Goal: Task Accomplishment & Management: Manage account settings

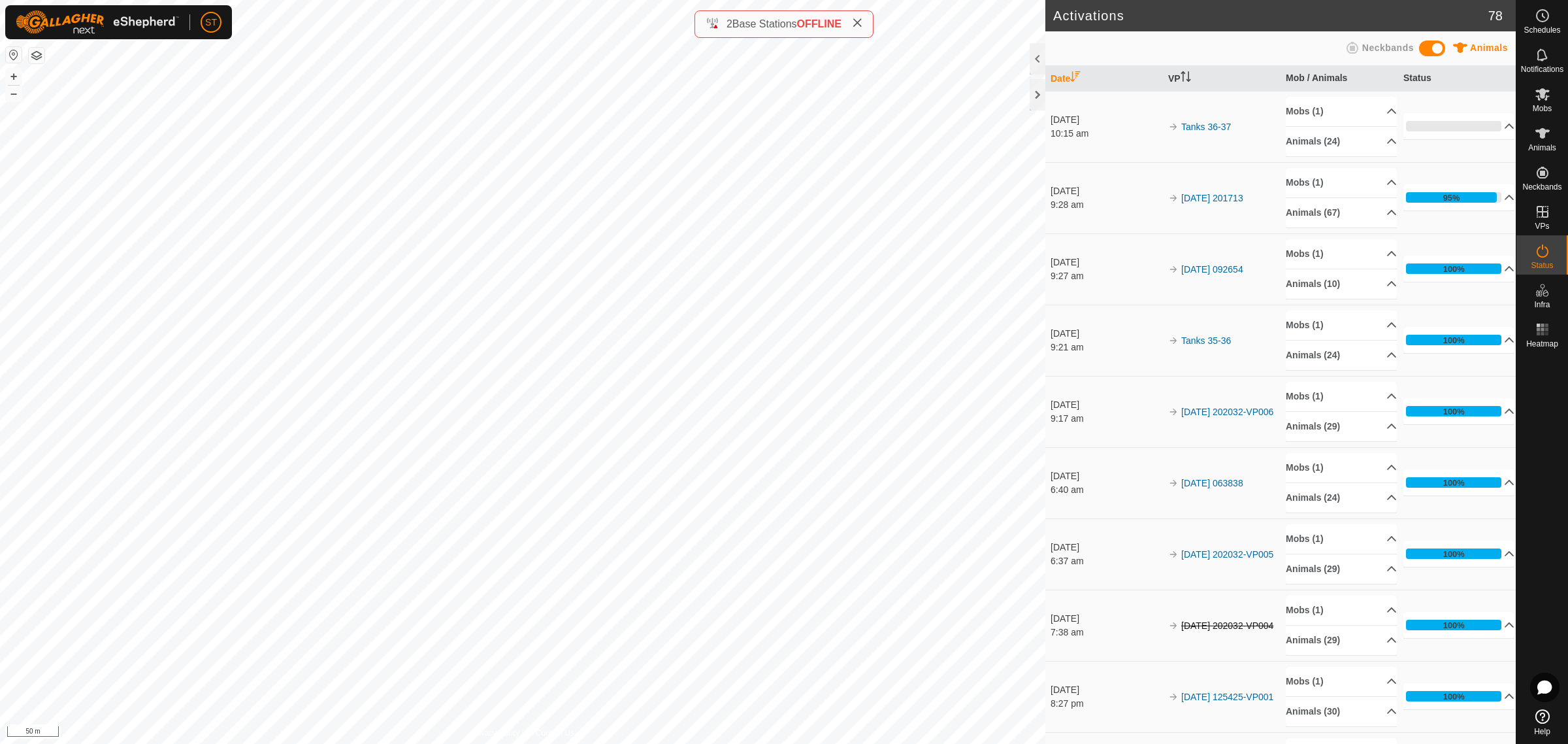
click at [857, 17] on span at bounding box center [858, 24] width 11 height 16
click at [1036, 93] on div at bounding box center [1037, 95] width 16 height 31
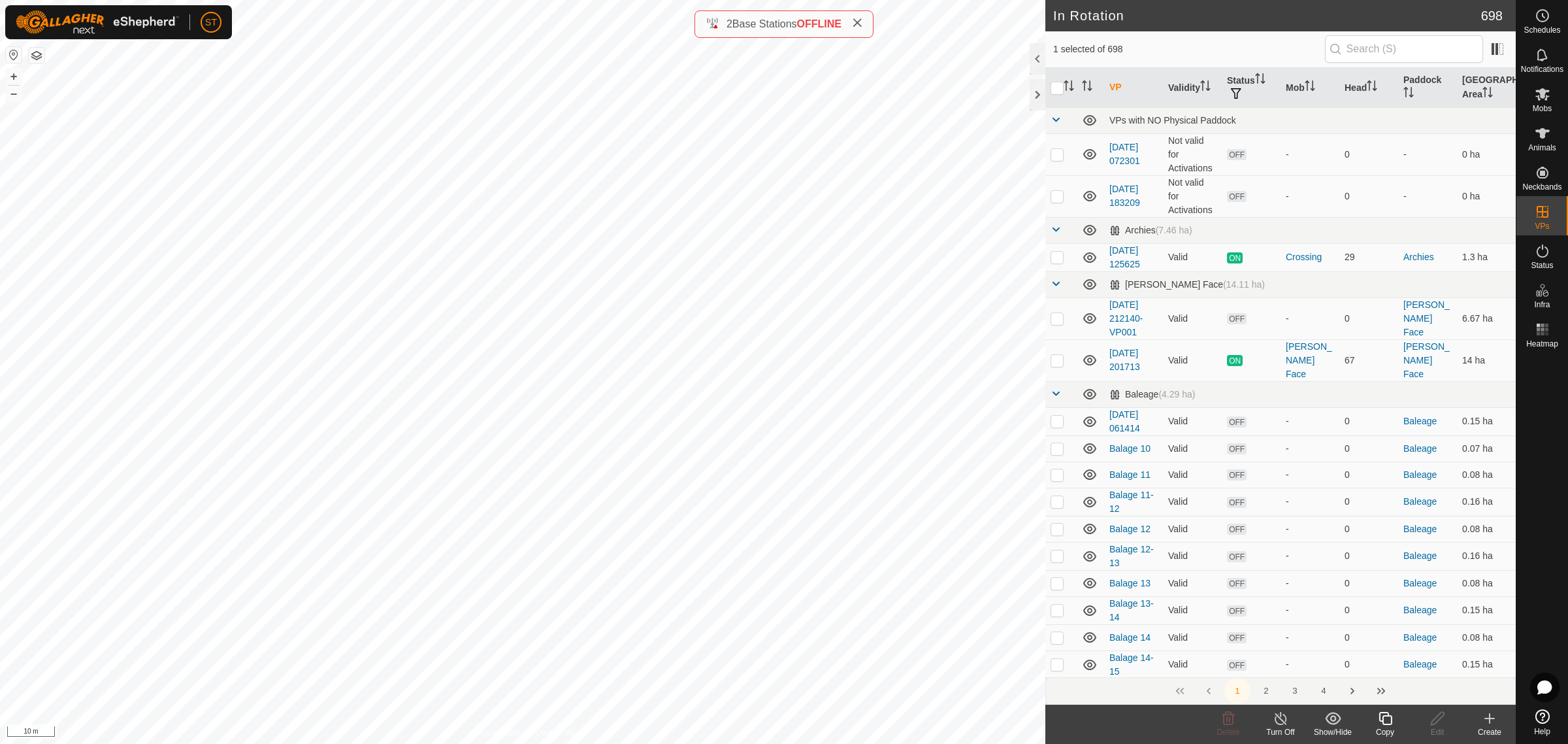
click at [1385, 720] on icon at bounding box center [1385, 718] width 16 height 16
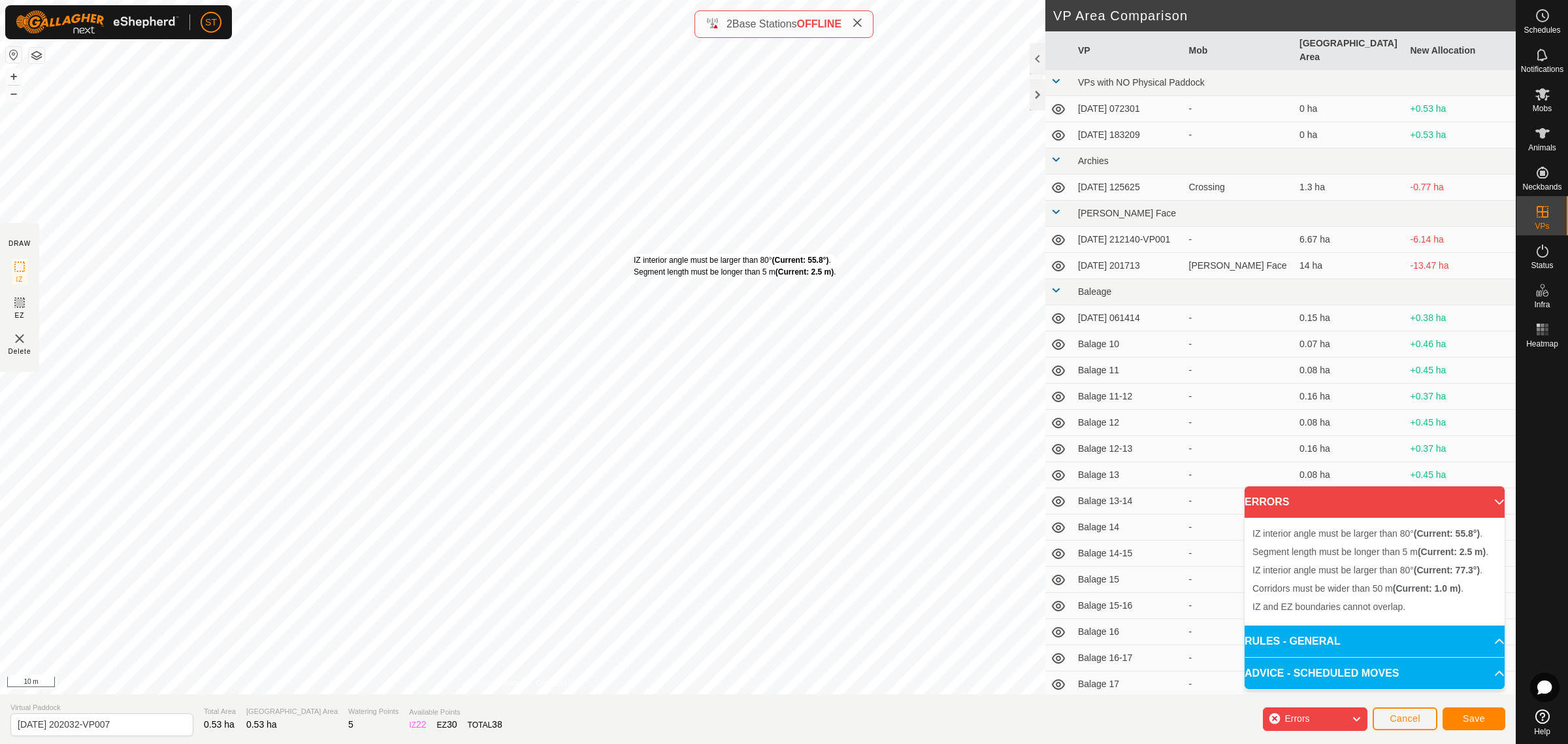
click at [634, 254] on div "IZ interior angle must be larger than 80° (Current: 55.8°) . Segment length mus…" at bounding box center [735, 266] width 202 height 24
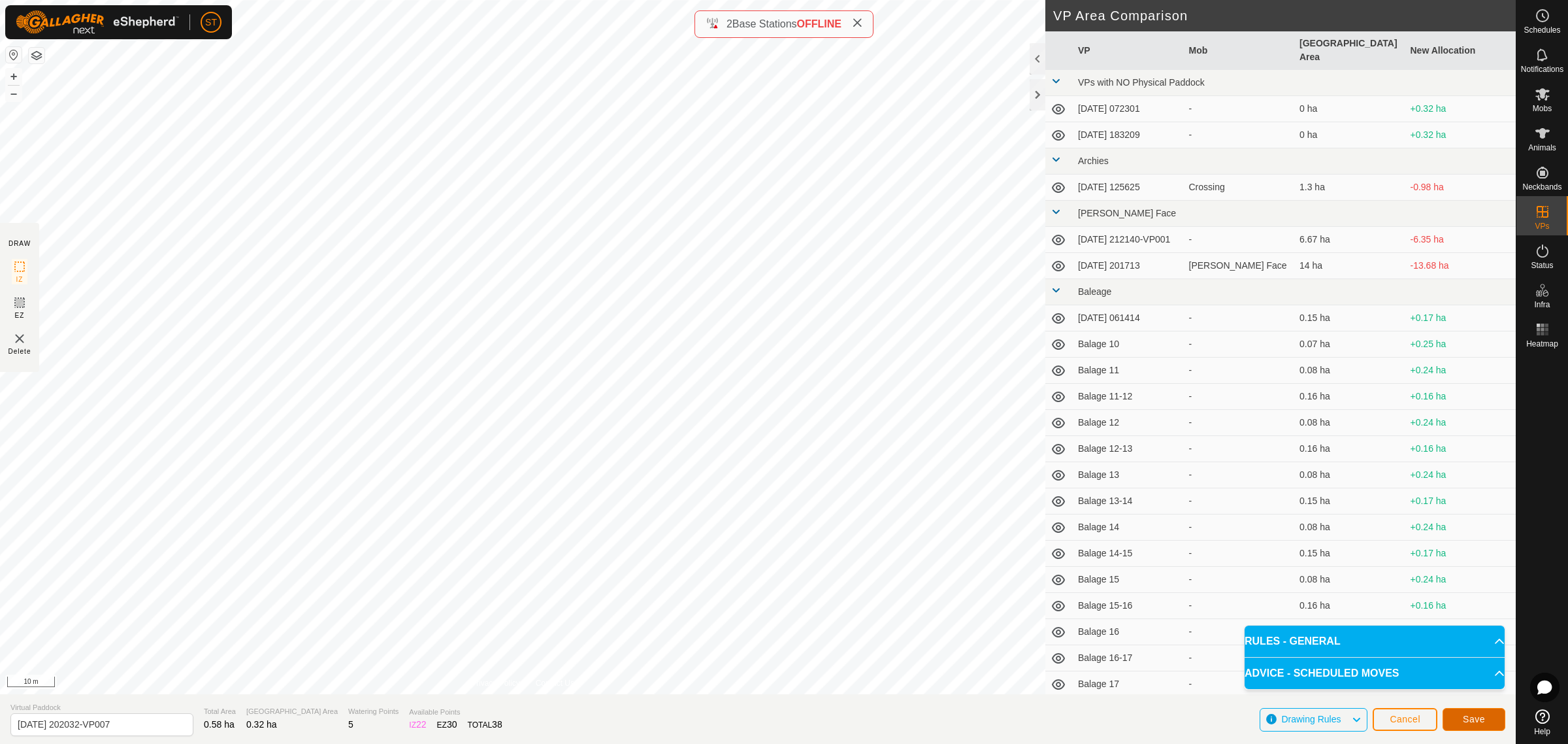
click at [1484, 720] on span "Save" at bounding box center [1473, 719] width 22 height 11
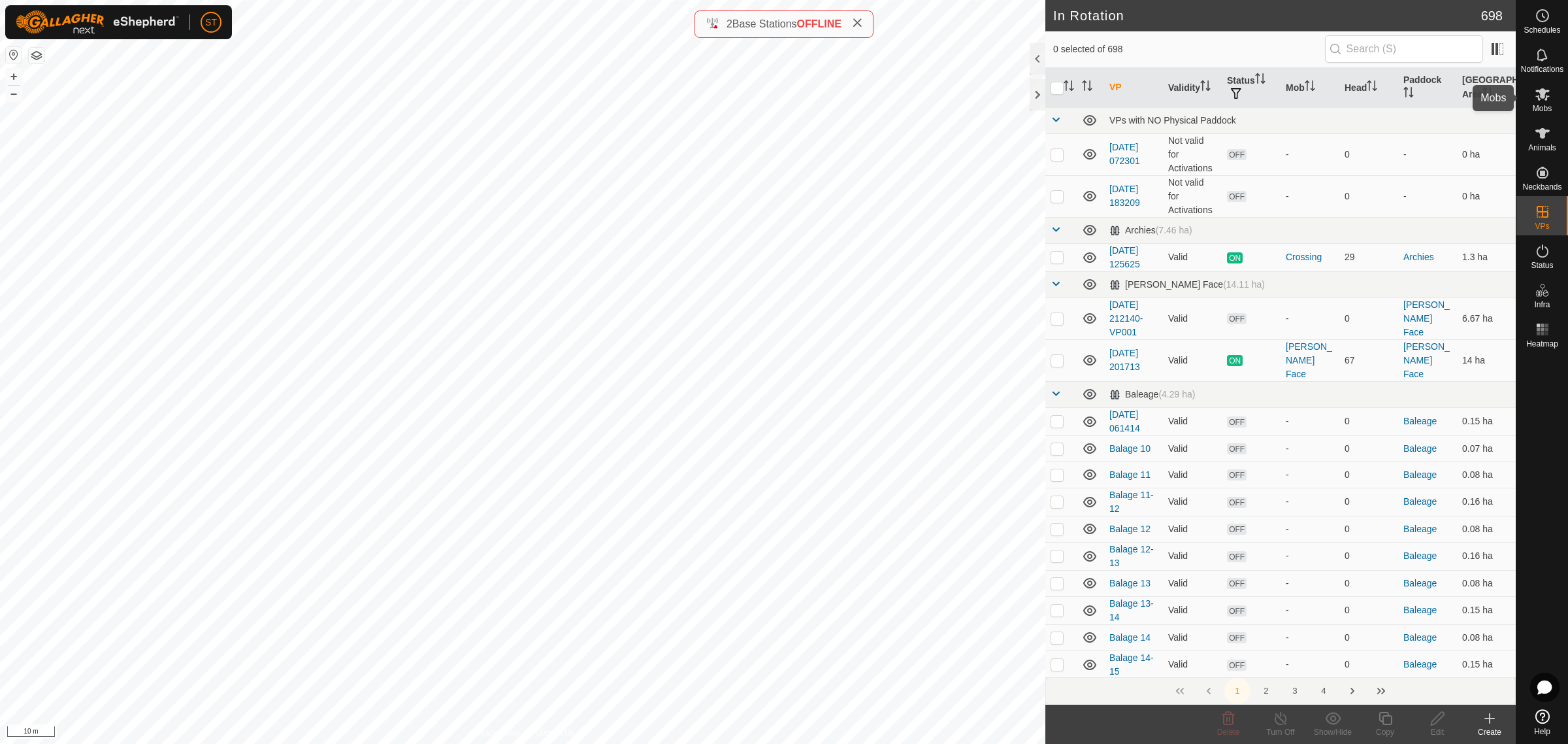
click at [1547, 95] on icon at bounding box center [1543, 94] width 16 height 16
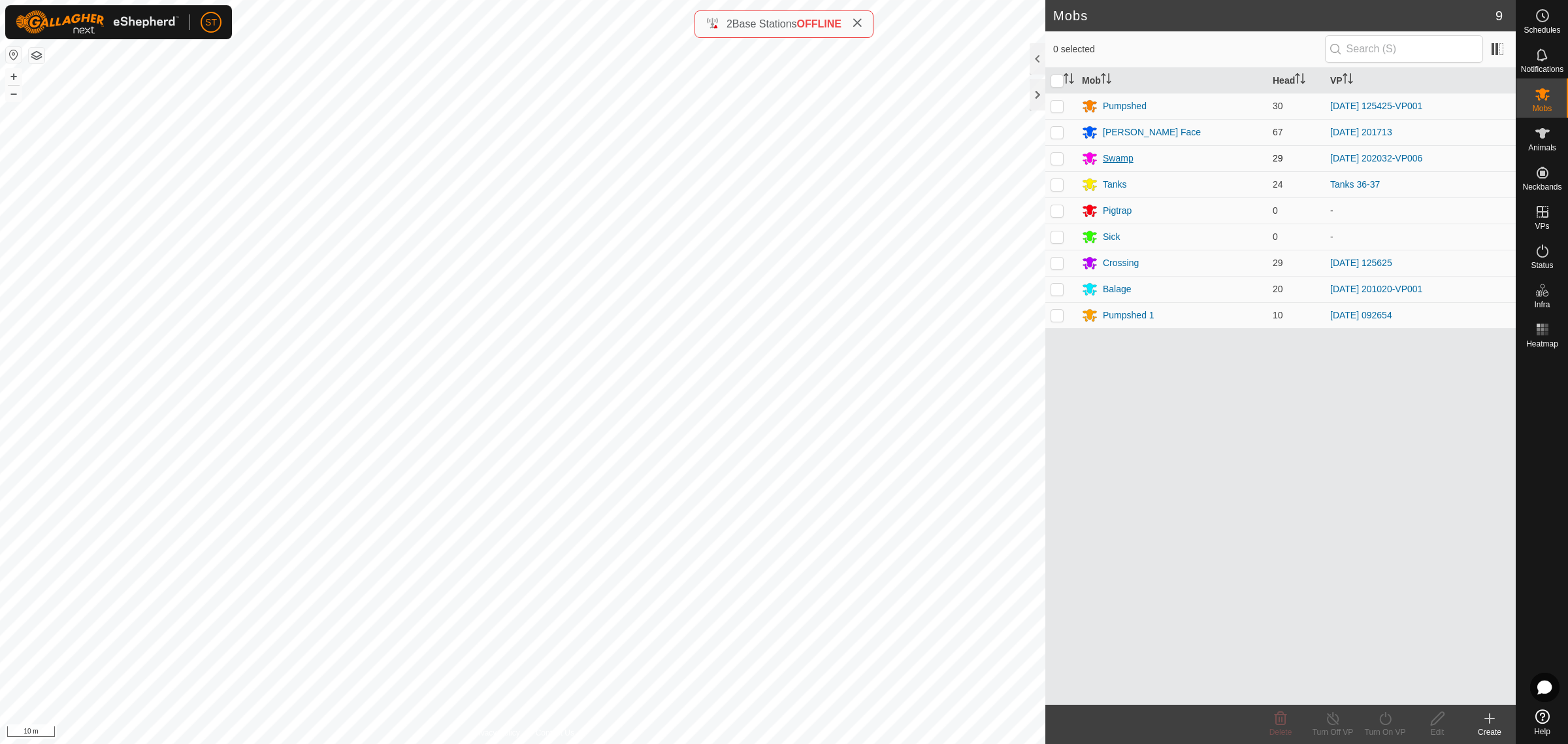
click at [1122, 155] on div "Swamp" at bounding box center [1118, 158] width 31 height 14
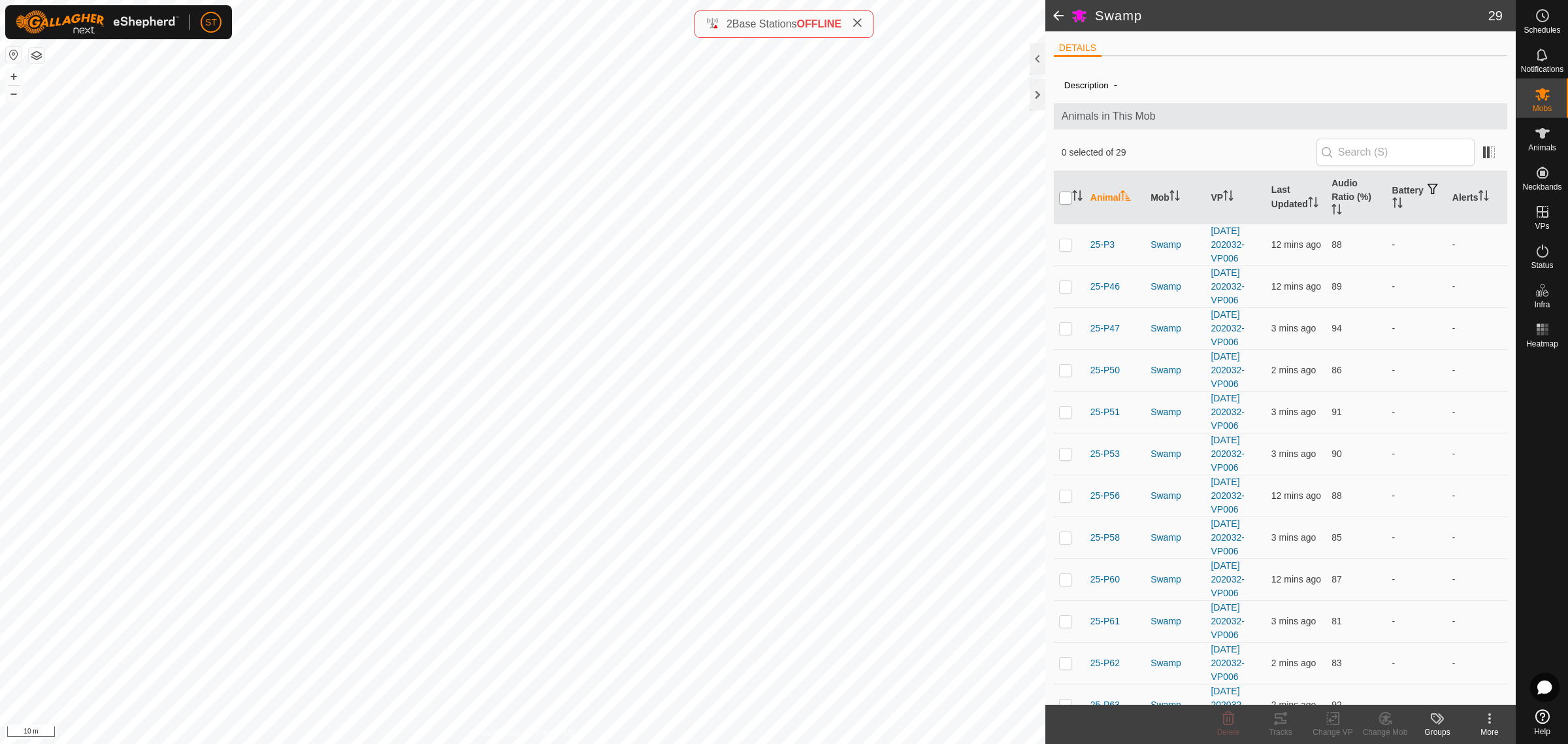
click at [1066, 197] on input "checkbox" at bounding box center [1065, 198] width 13 height 13
checkbox input "true"
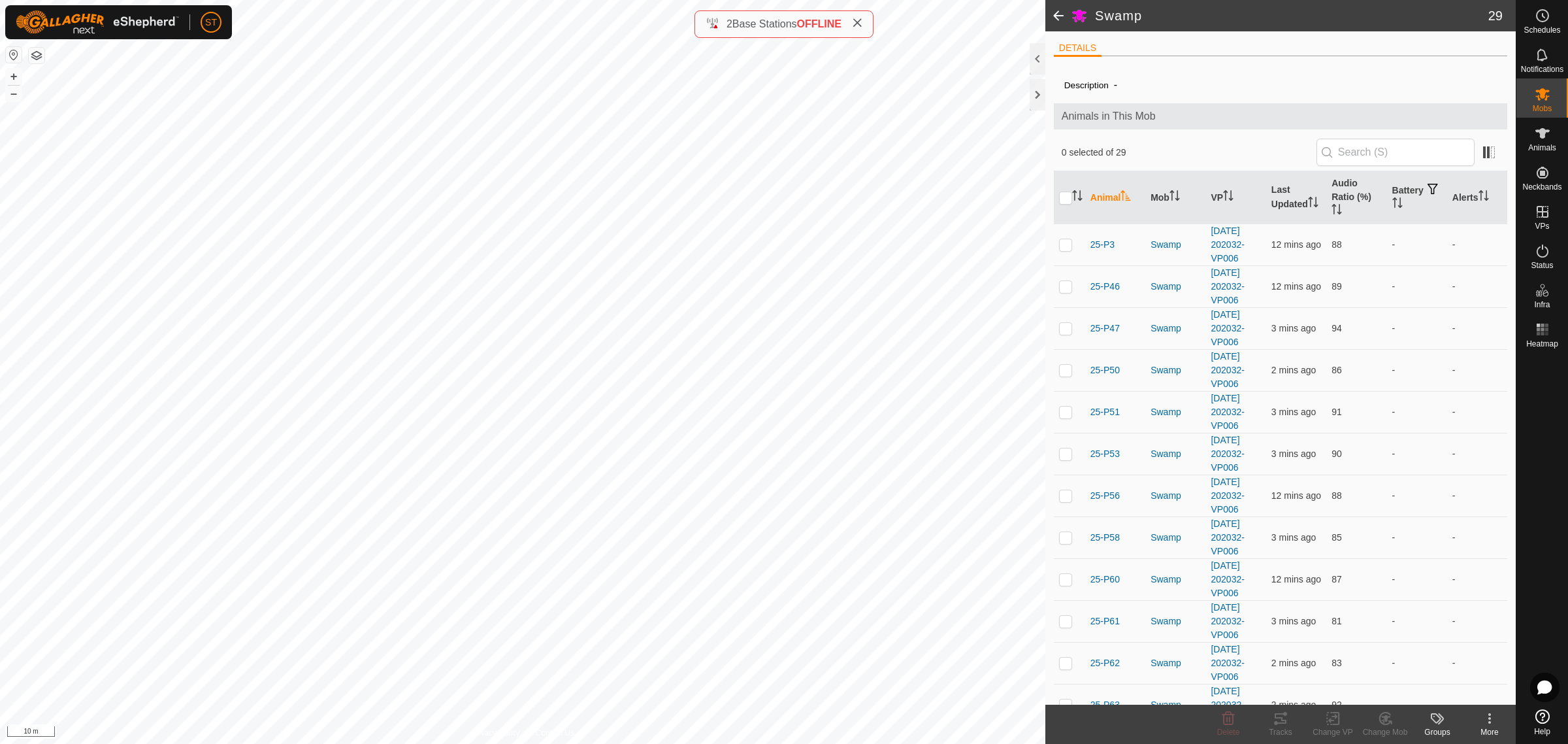
checkbox input "true"
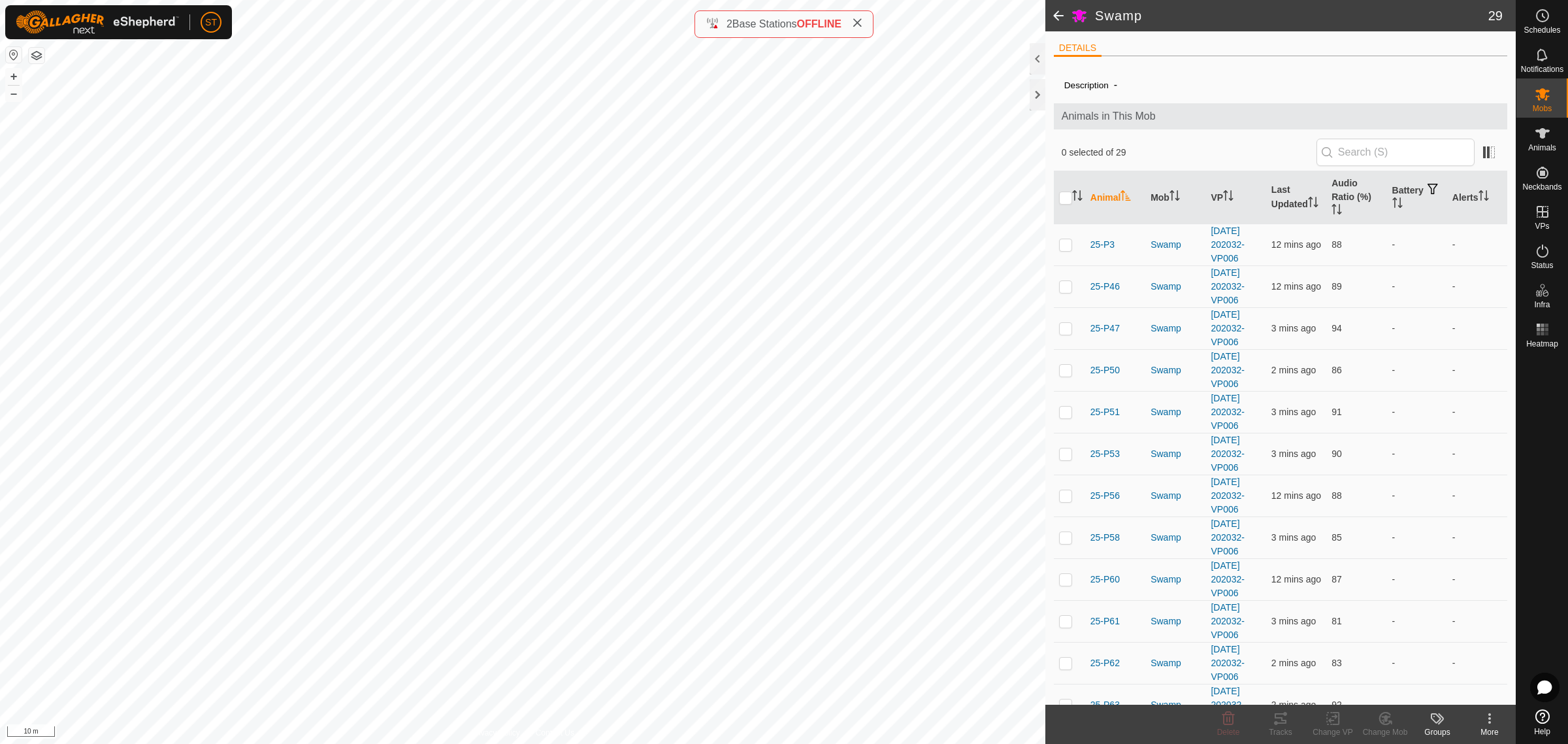
checkbox input "true"
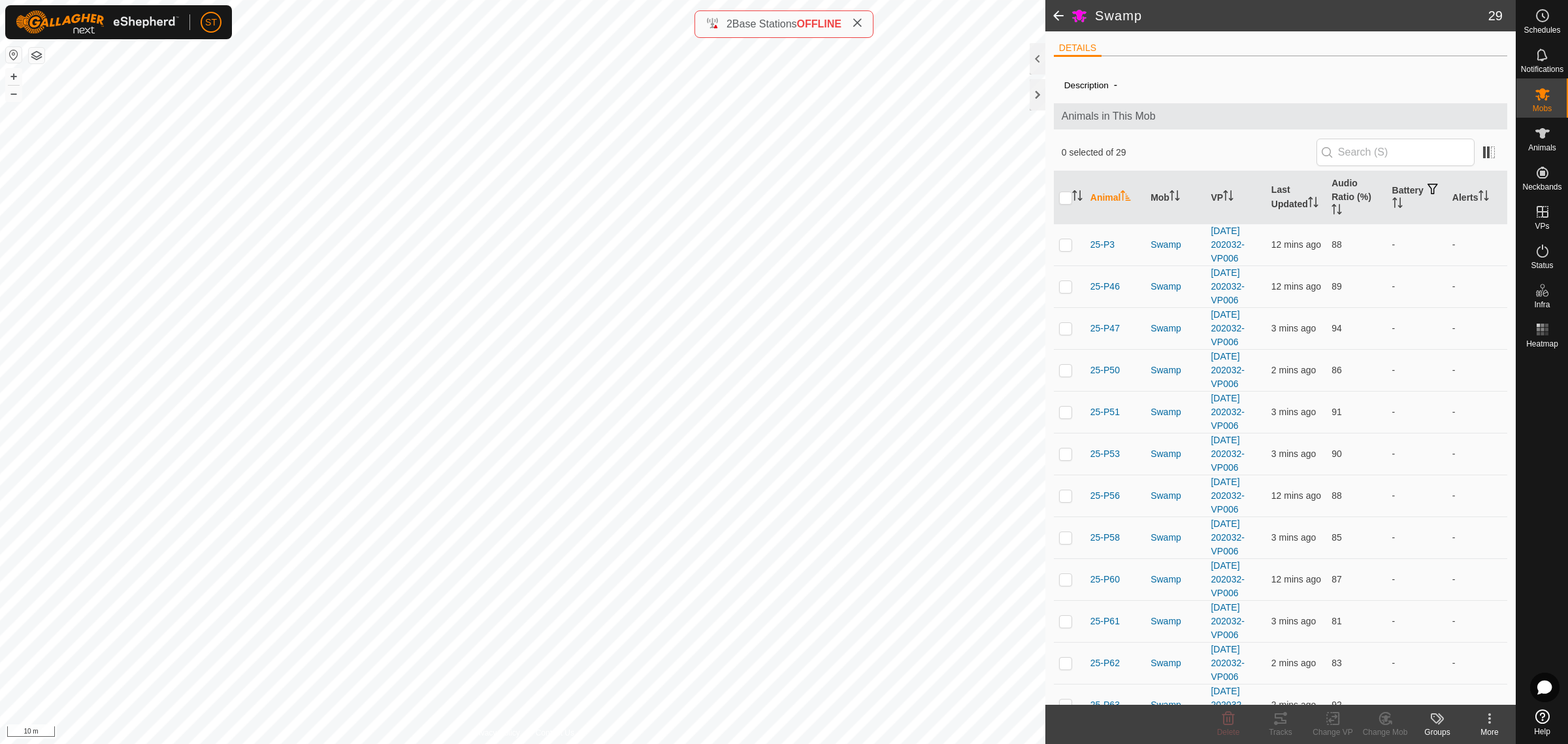
checkbox input "true"
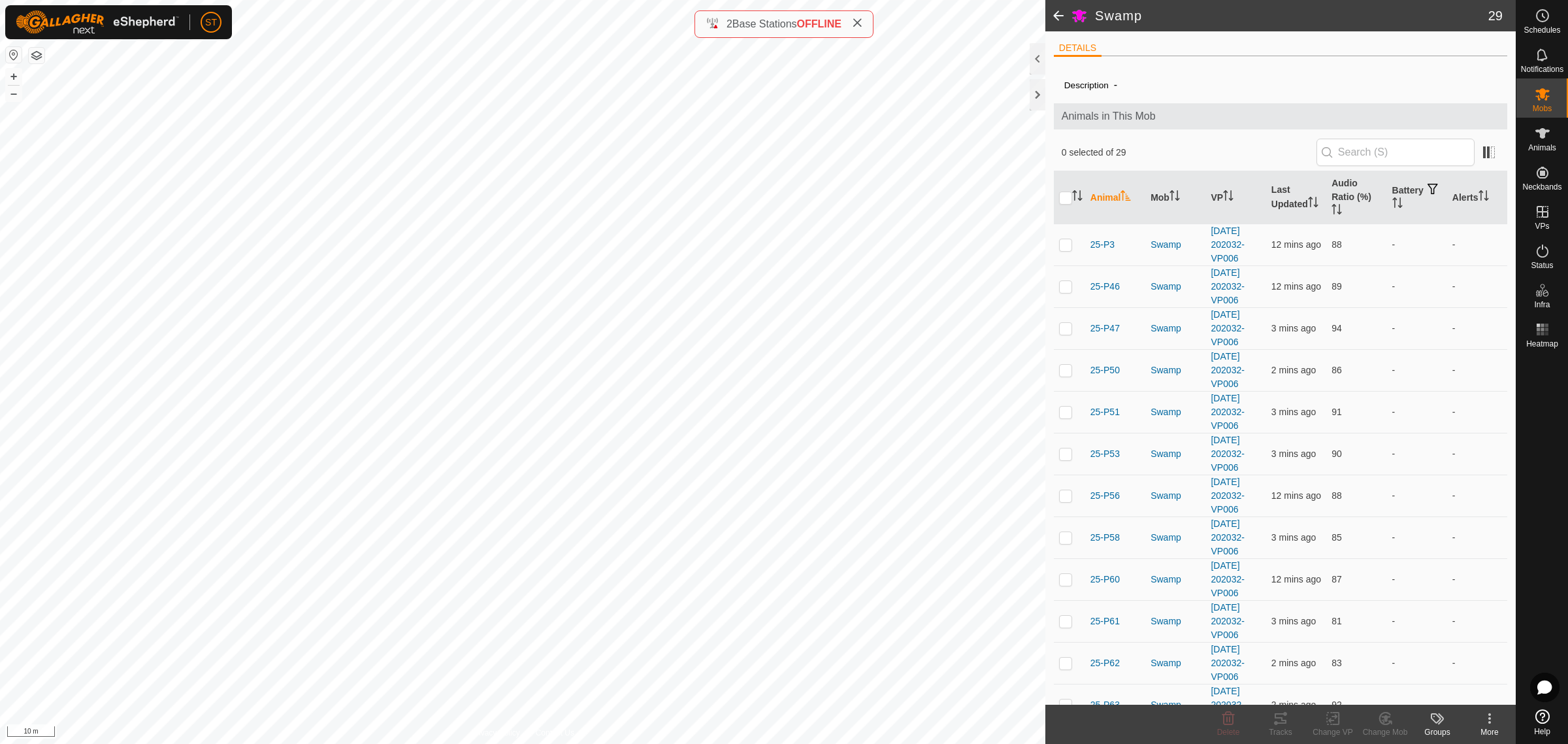
checkbox input "true"
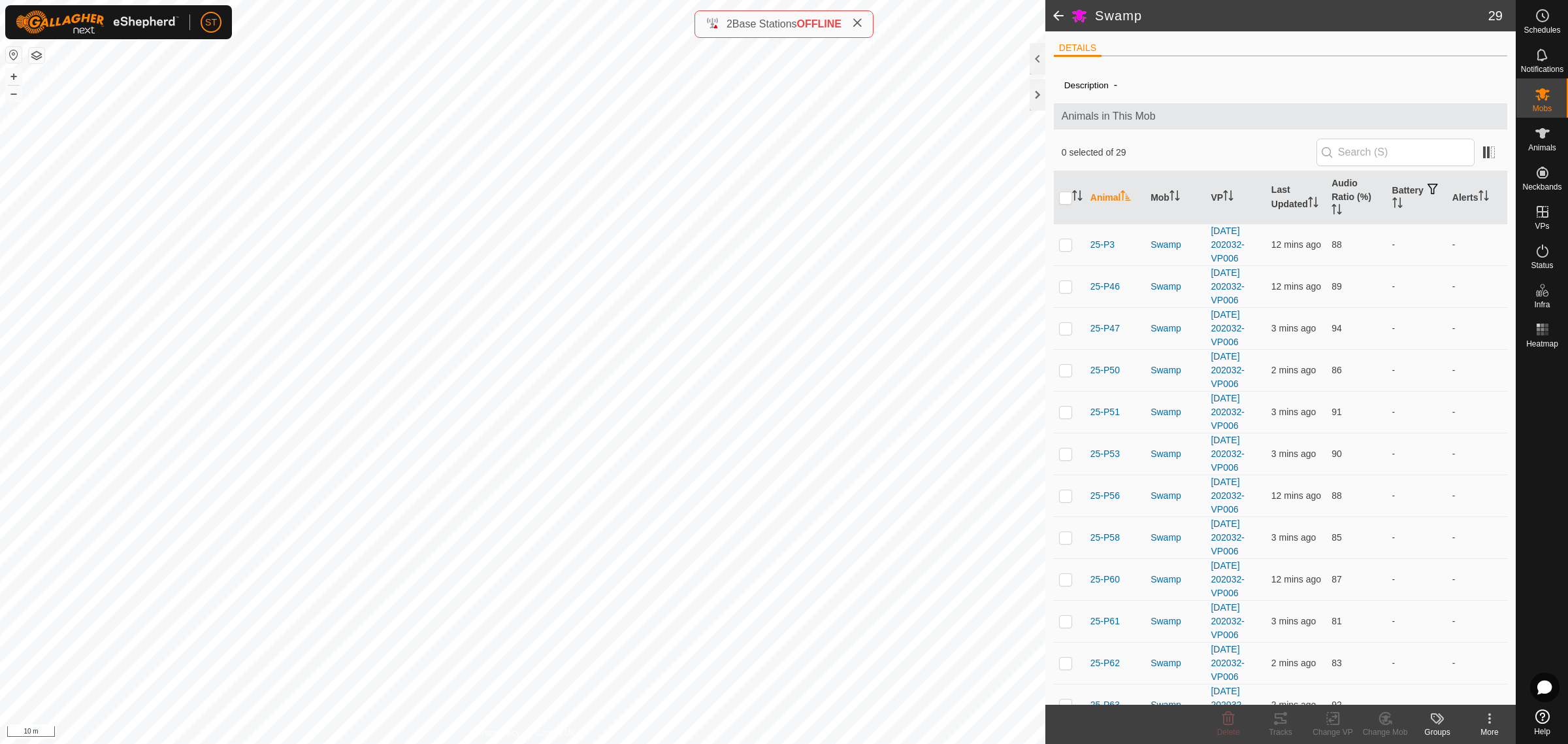
checkbox input "true"
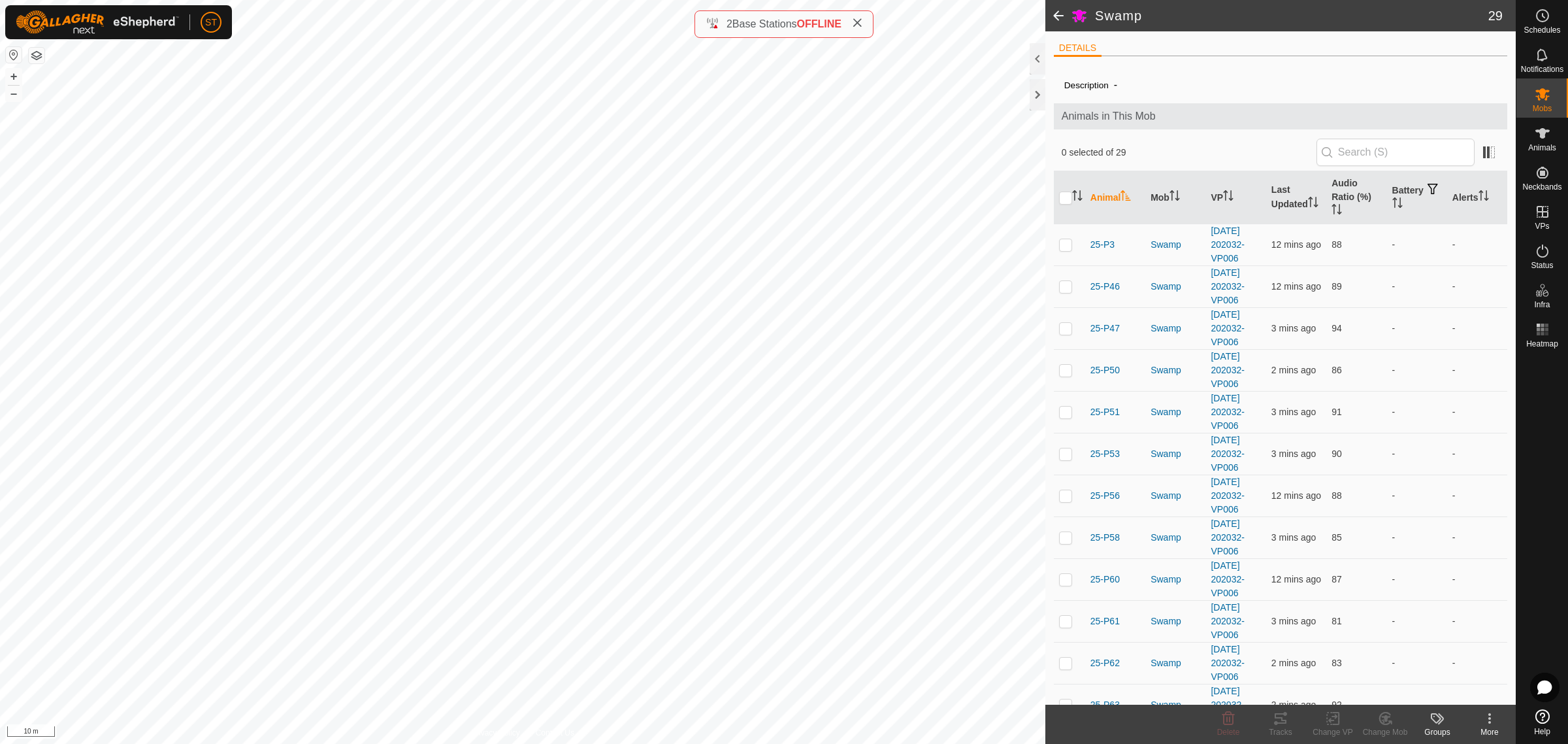
checkbox input "true"
click at [1334, 720] on icon at bounding box center [1333, 718] width 16 height 16
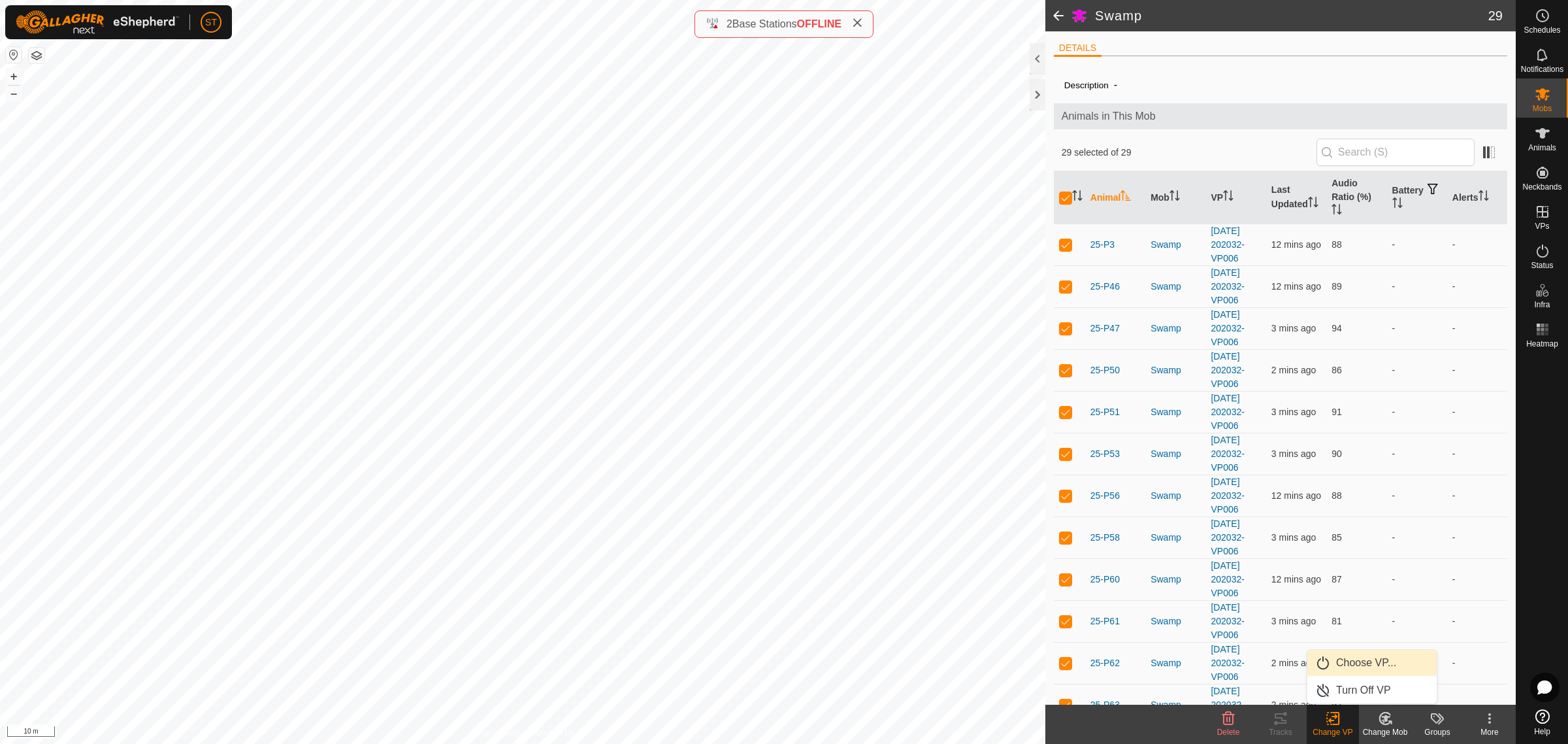
click at [1348, 662] on link "Choose VP..." at bounding box center [1372, 662] width 129 height 26
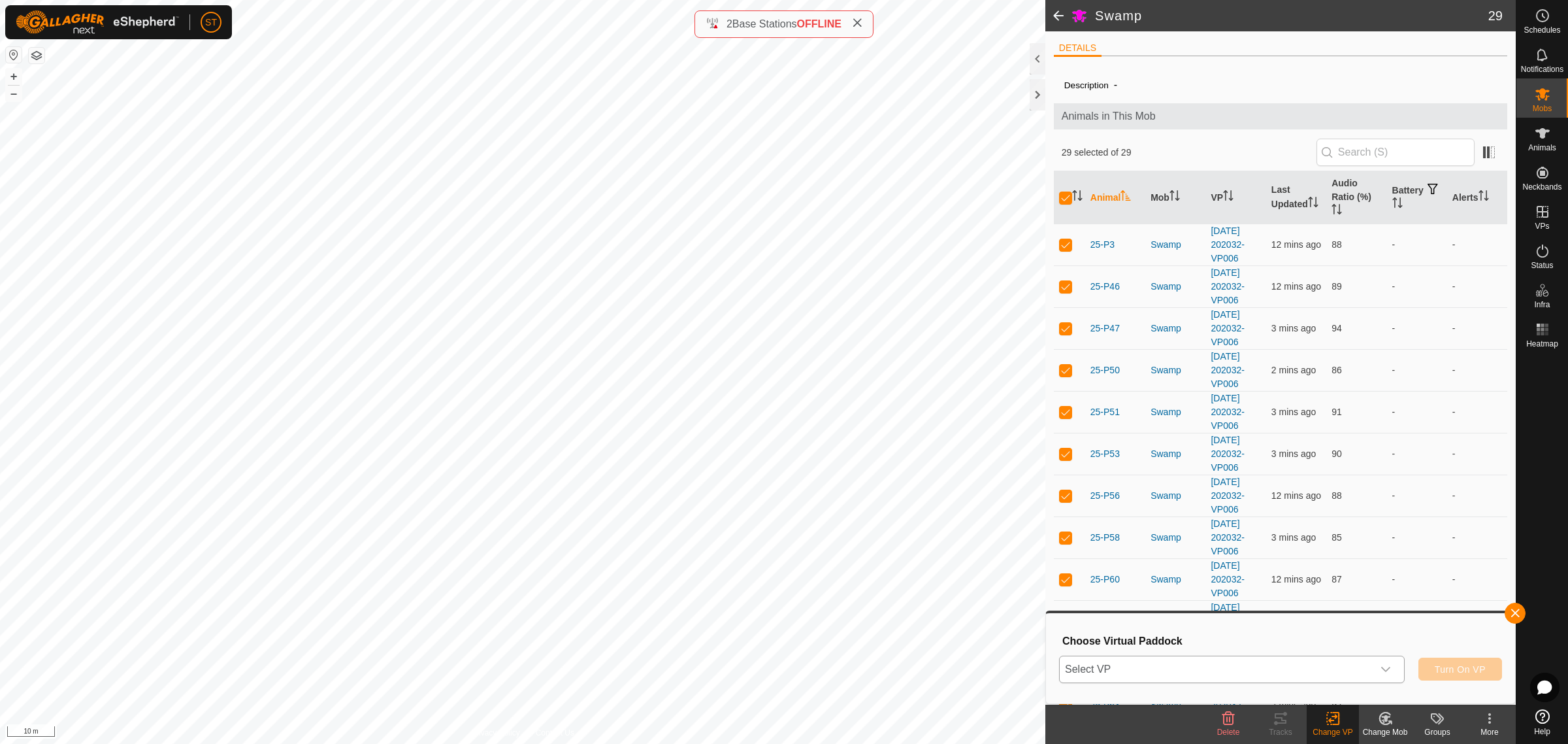
click at [1386, 674] on div "dropdown trigger" at bounding box center [1385, 669] width 26 height 26
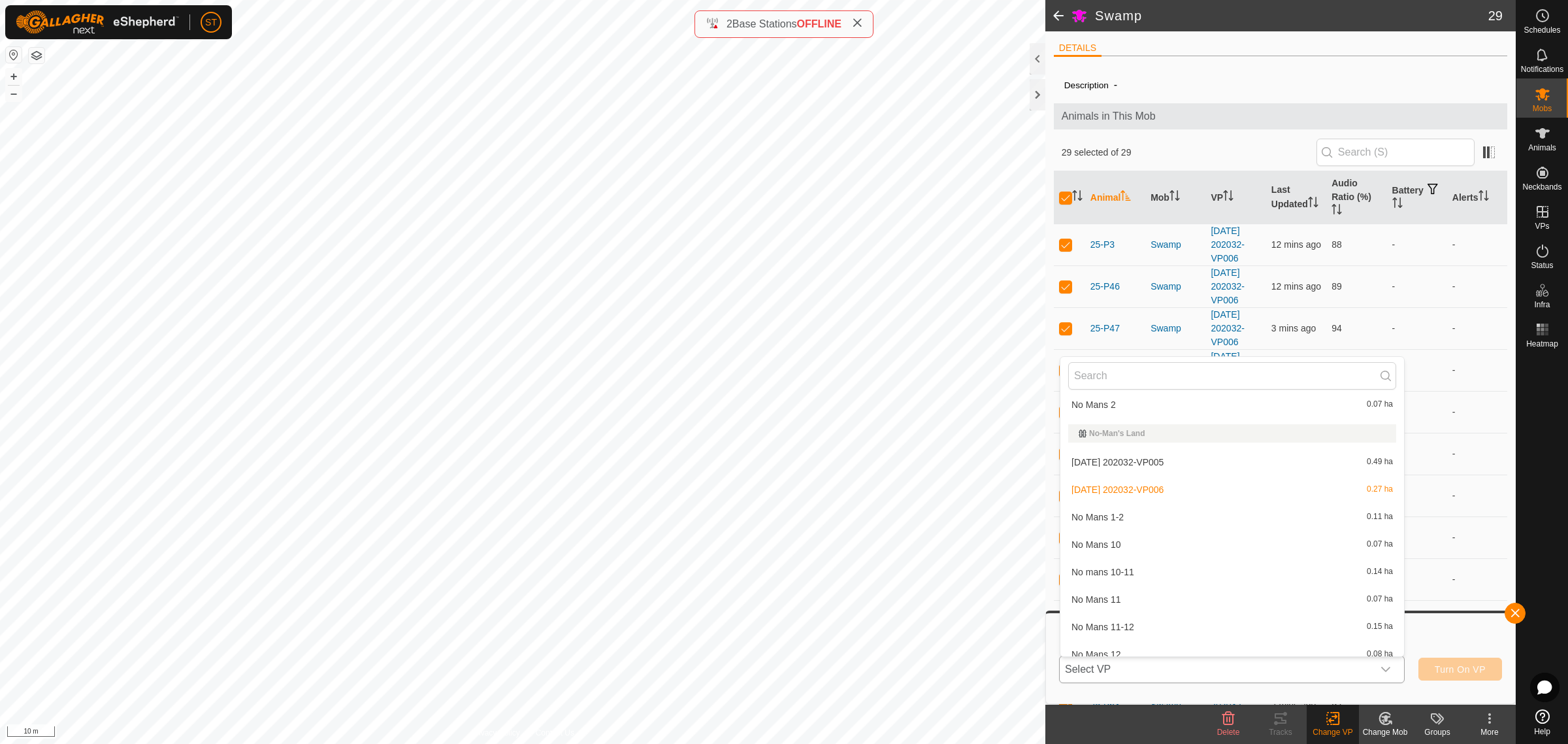
scroll to position [10023, 0]
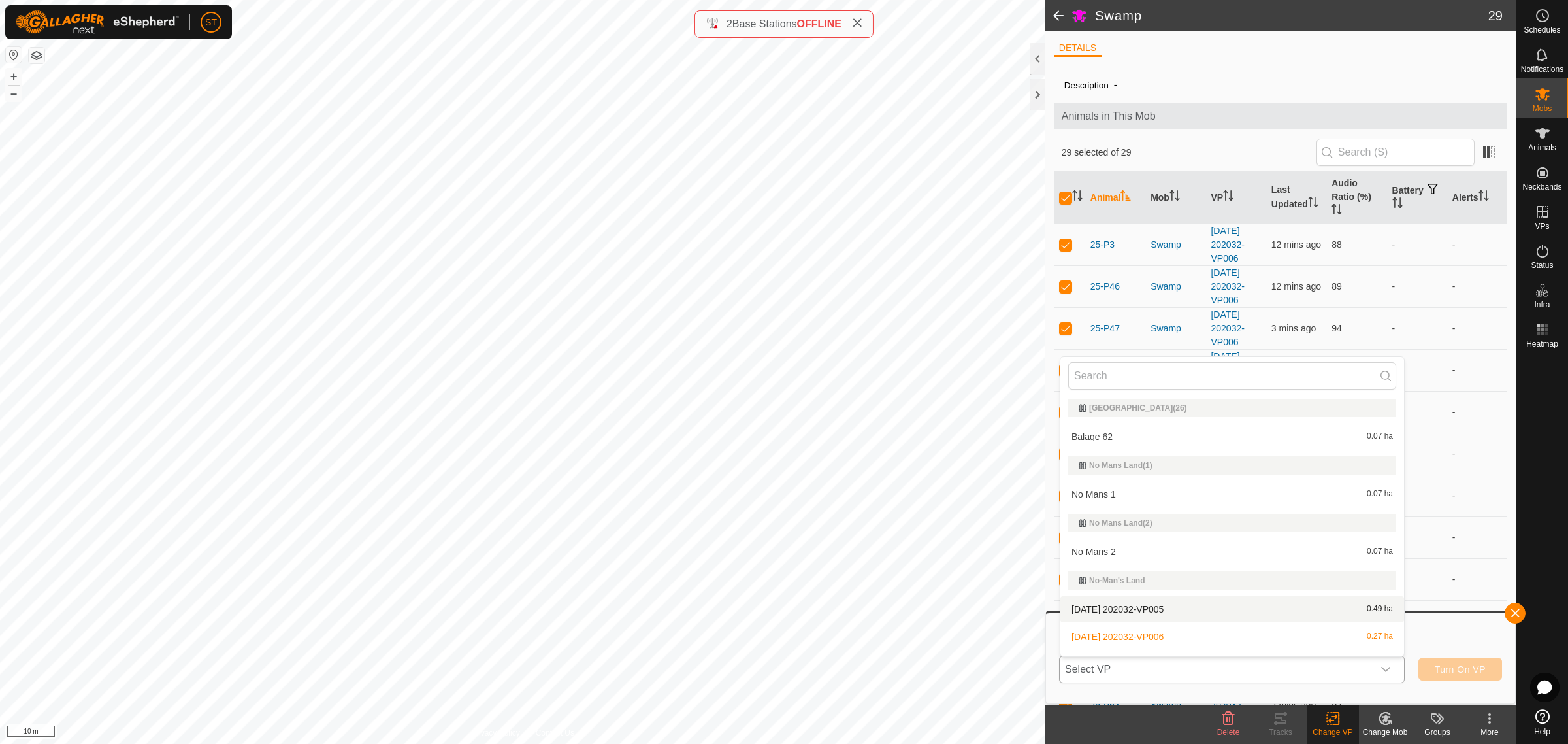
click at [1145, 600] on li "[DATE] 202032-VP005 0.49 ha" at bounding box center [1232, 609] width 344 height 26
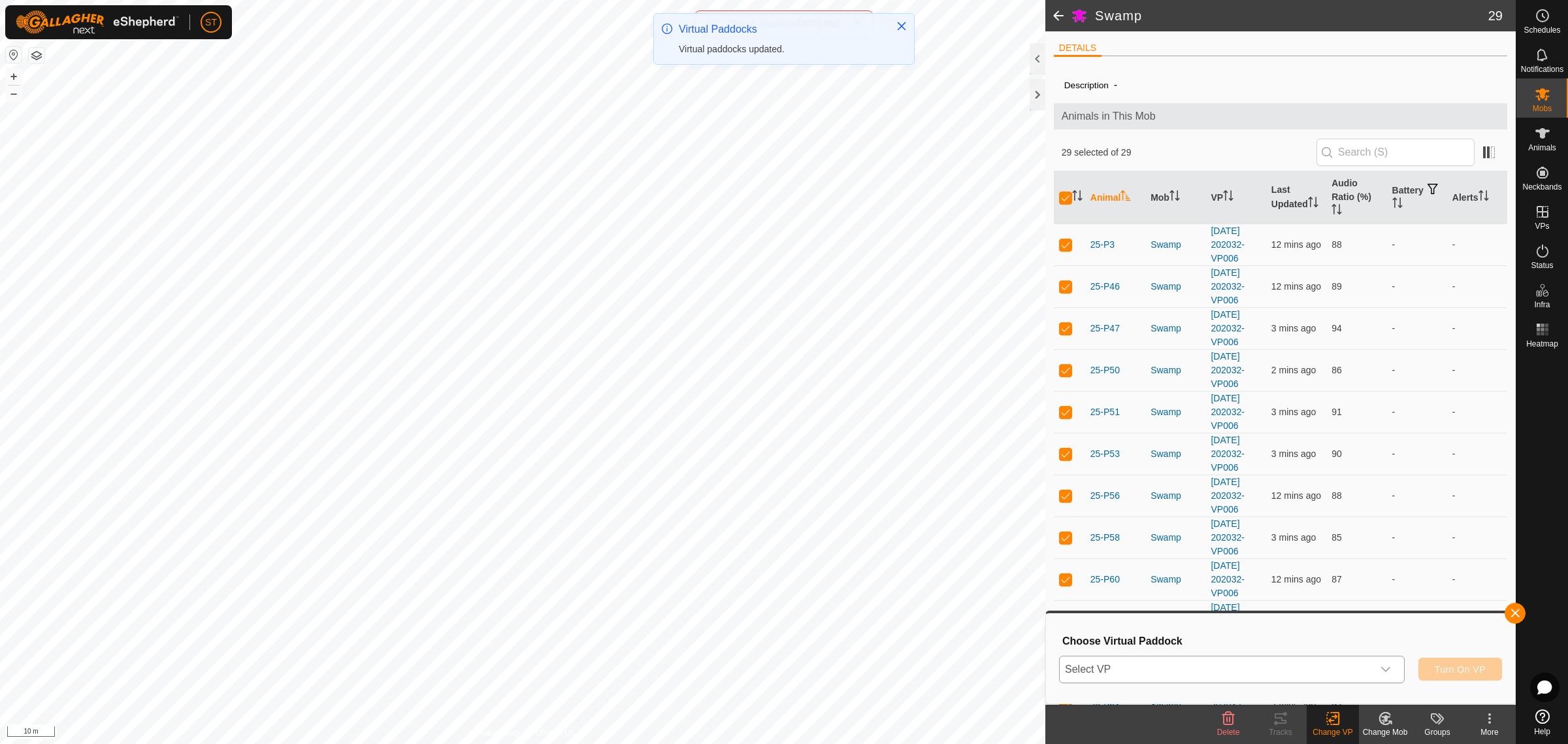
click at [1389, 670] on icon "dropdown trigger" at bounding box center [1386, 669] width 11 height 11
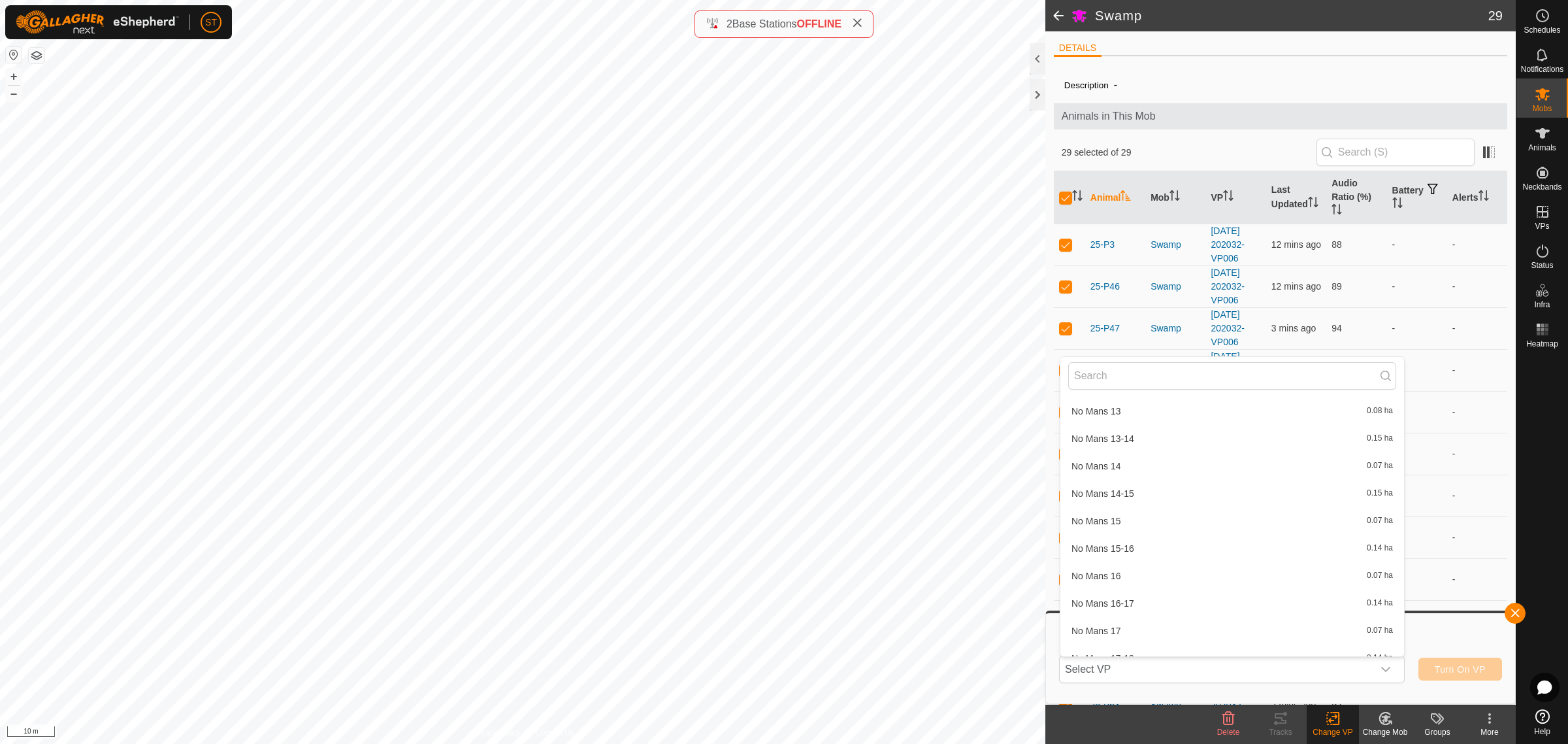
scroll to position [10201, 0]
click at [1154, 474] on li "[DATE] 202032-VP007 0.32 ha" at bounding box center [1232, 486] width 344 height 26
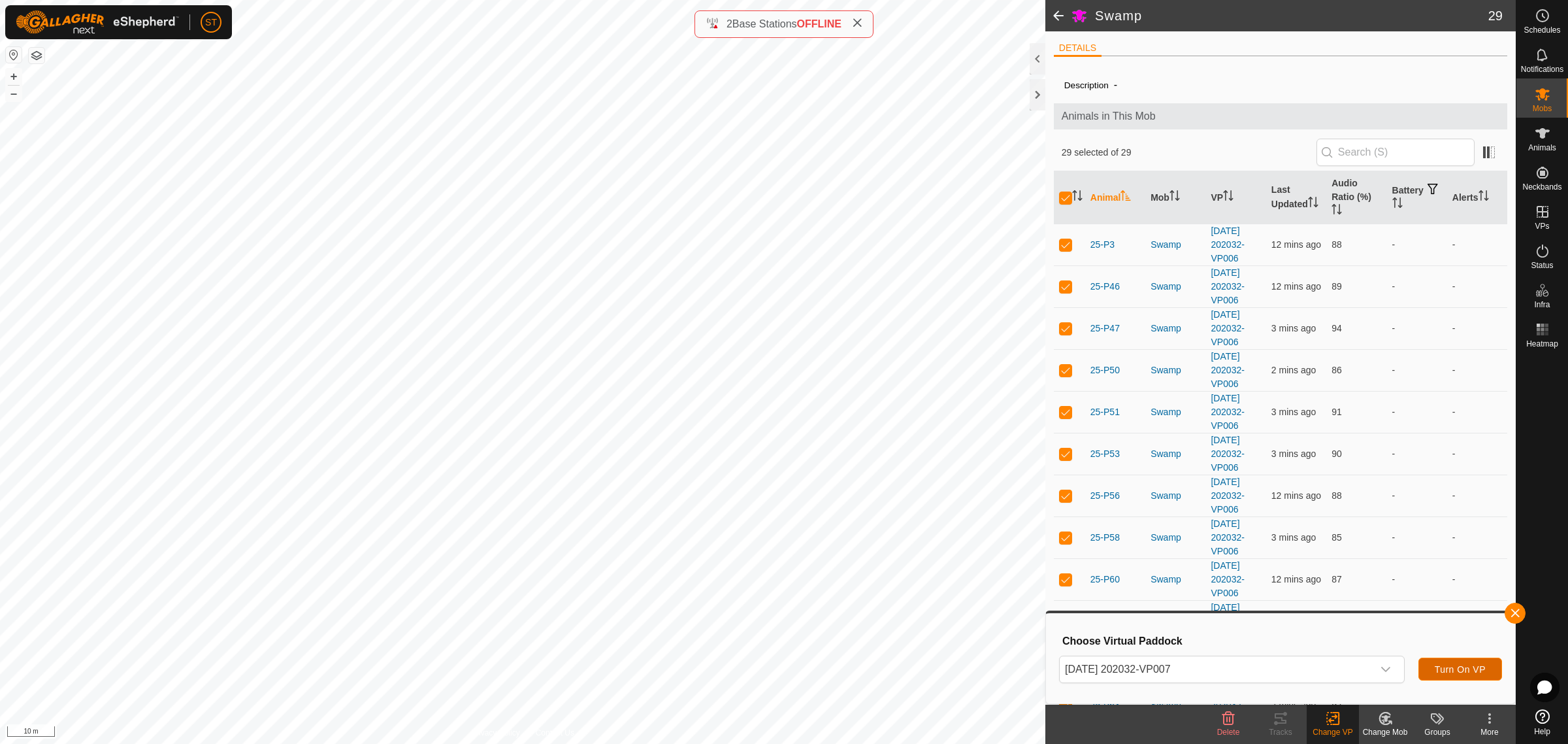
click at [1449, 667] on span "Turn On VP" at bounding box center [1460, 669] width 51 height 11
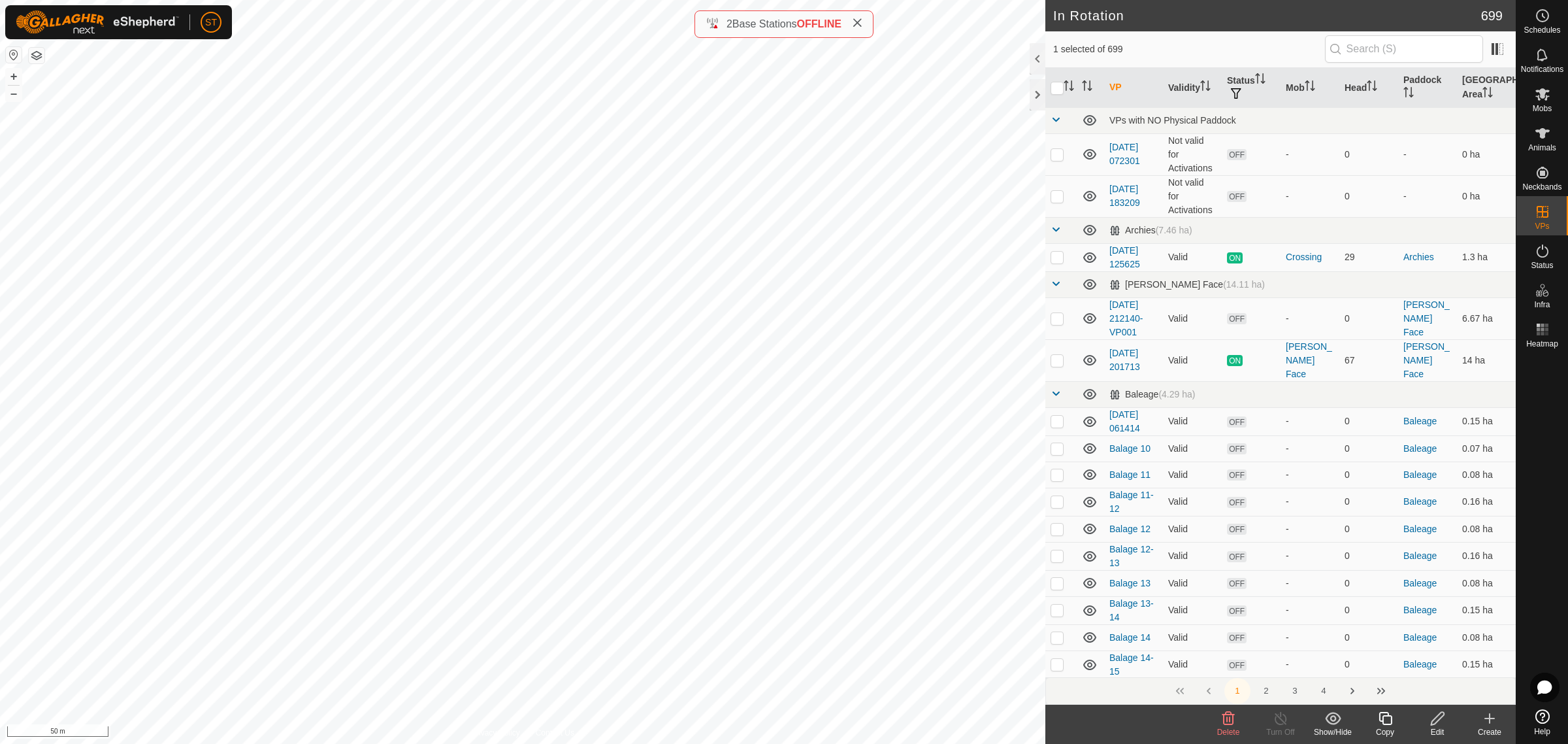
click at [1227, 720] on icon at bounding box center [1229, 718] width 12 height 13
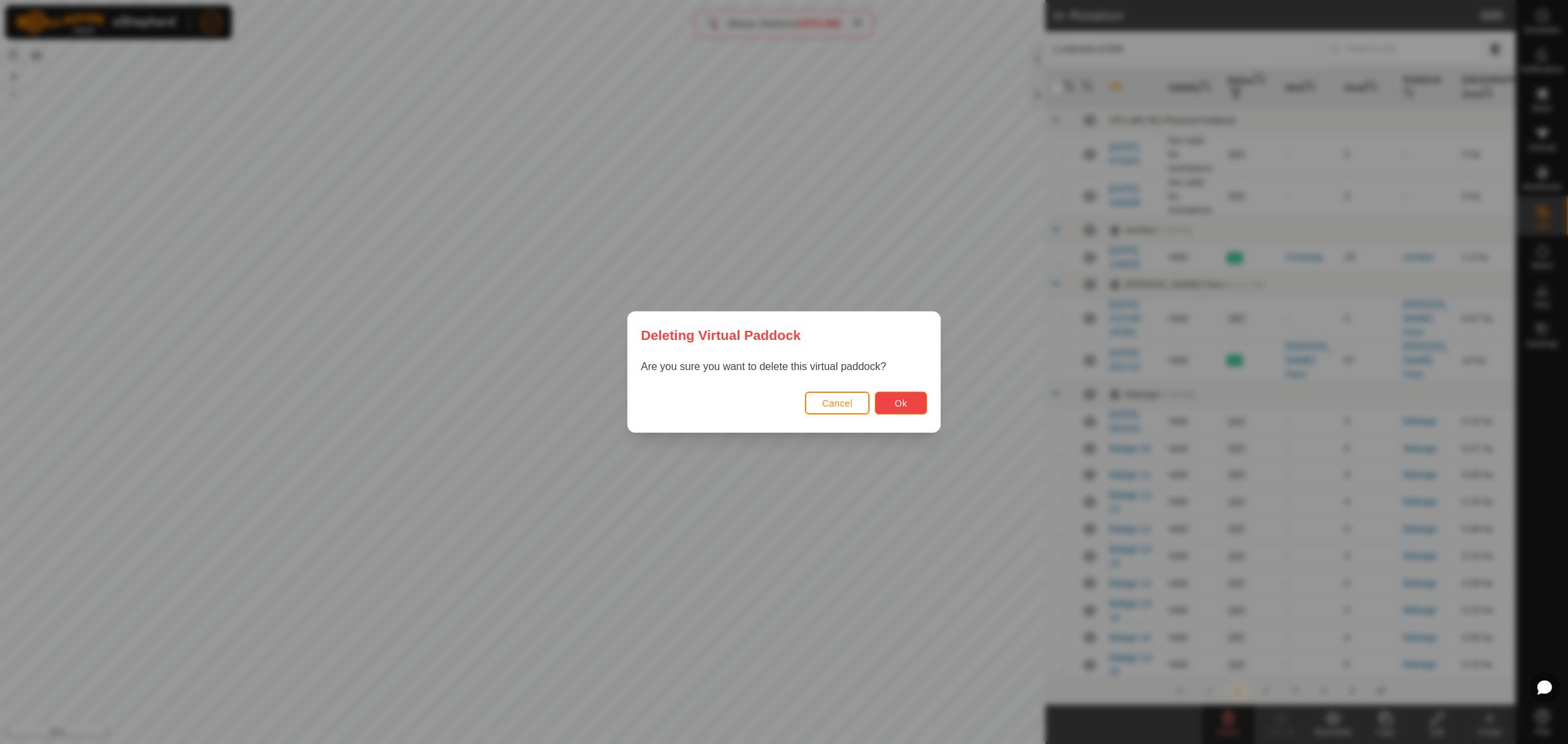
click at [893, 405] on button "Ok" at bounding box center [901, 403] width 52 height 23
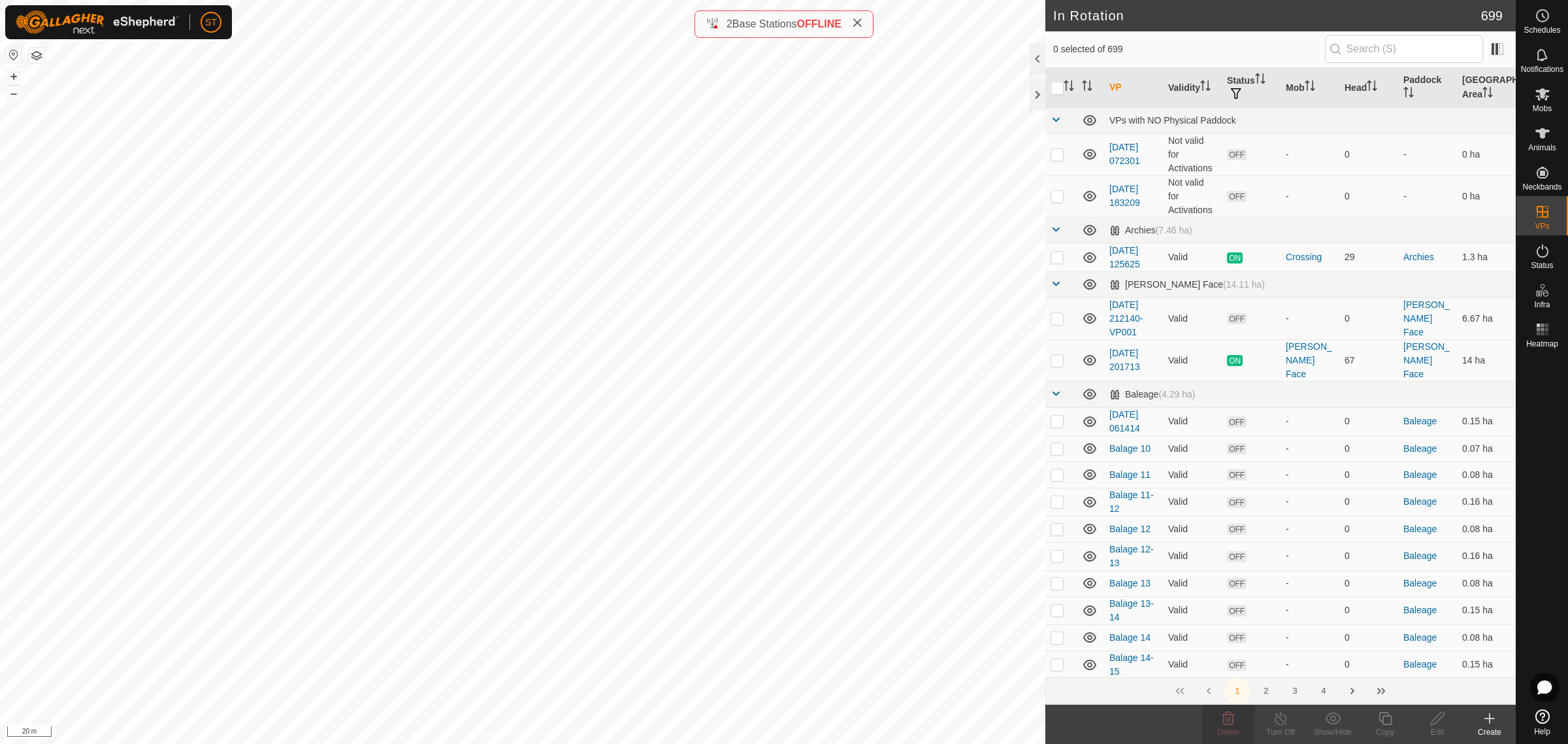
click at [1492, 723] on icon at bounding box center [1489, 718] width 16 height 16
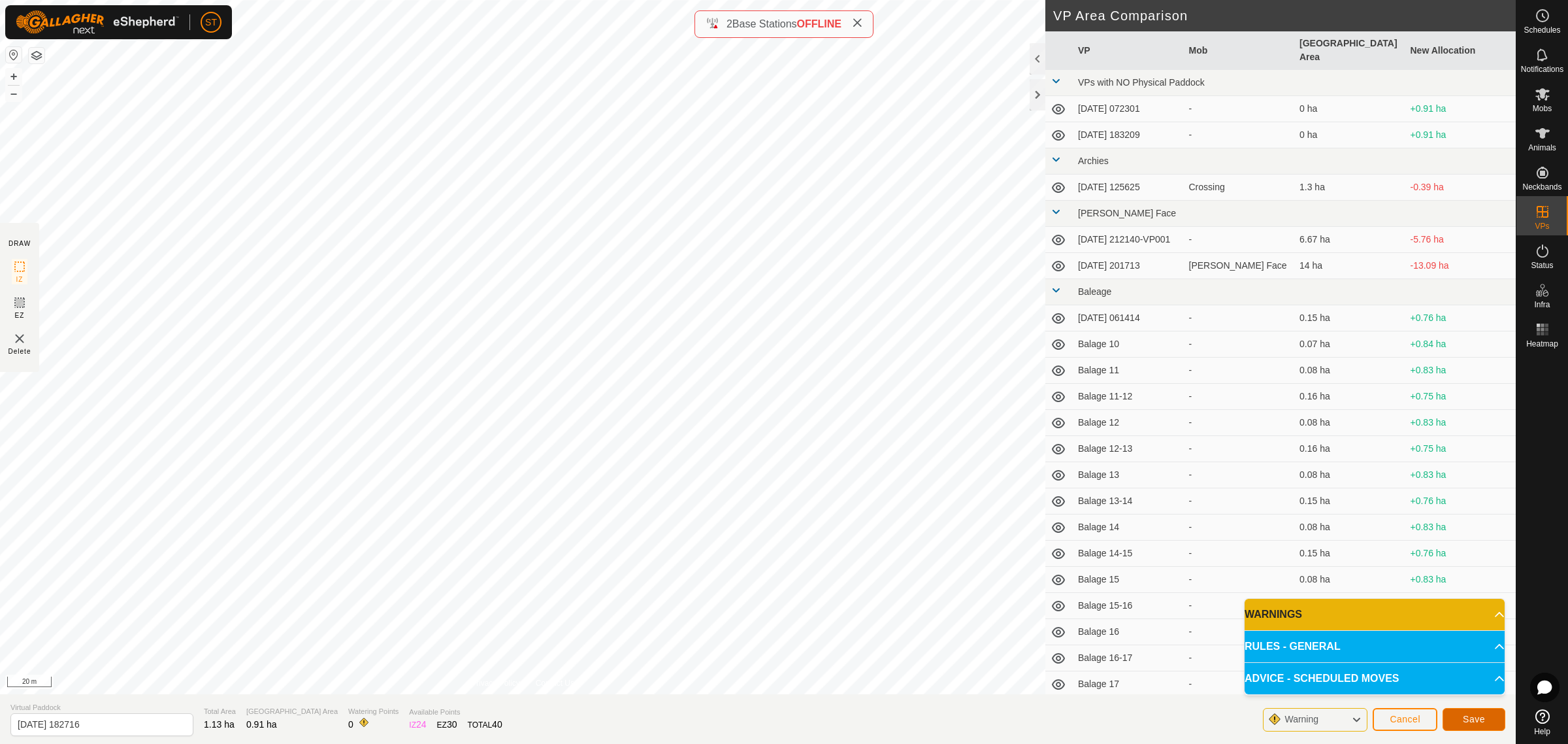
click at [1475, 717] on span "Save" at bounding box center [1473, 719] width 22 height 11
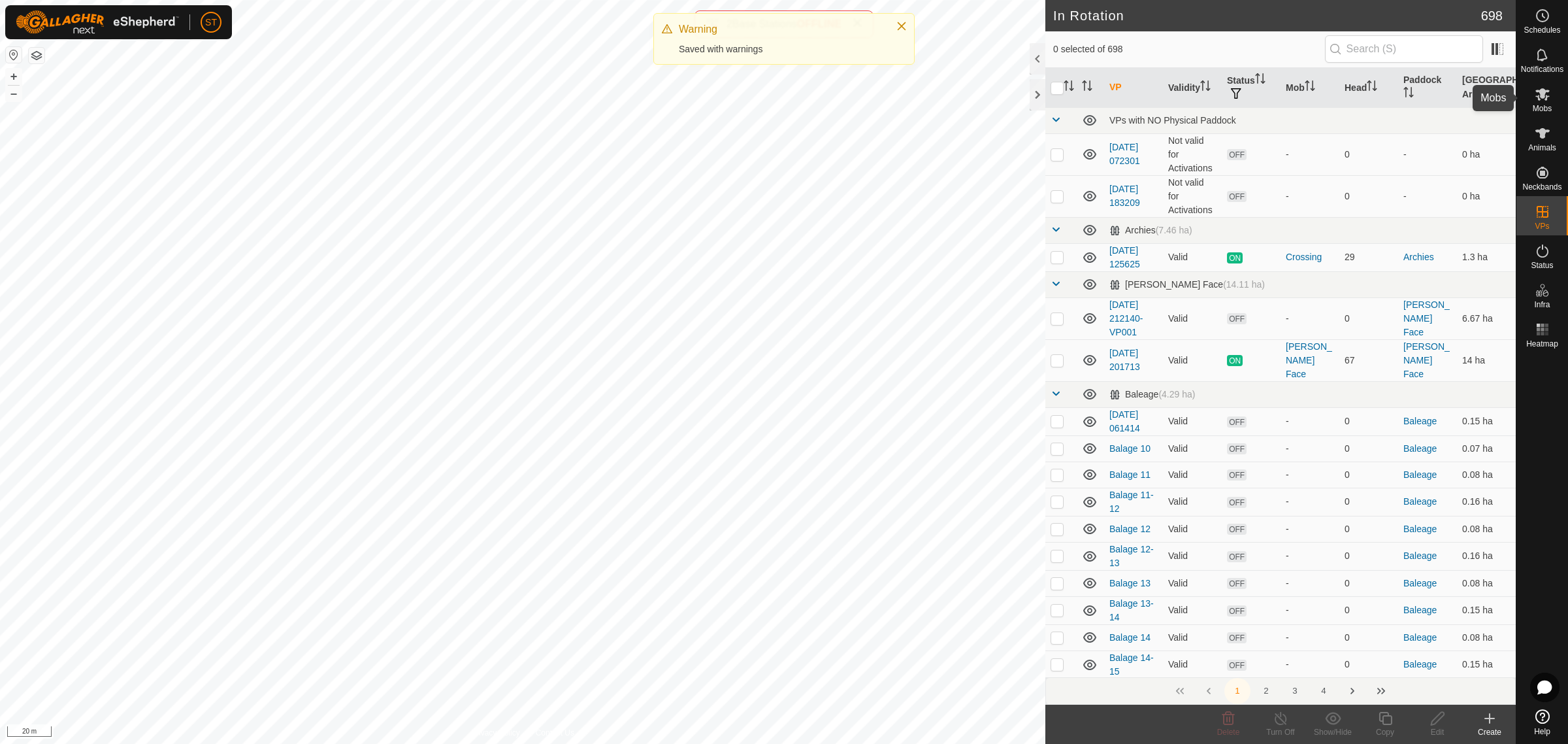
click at [1544, 96] on icon at bounding box center [1542, 94] width 15 height 12
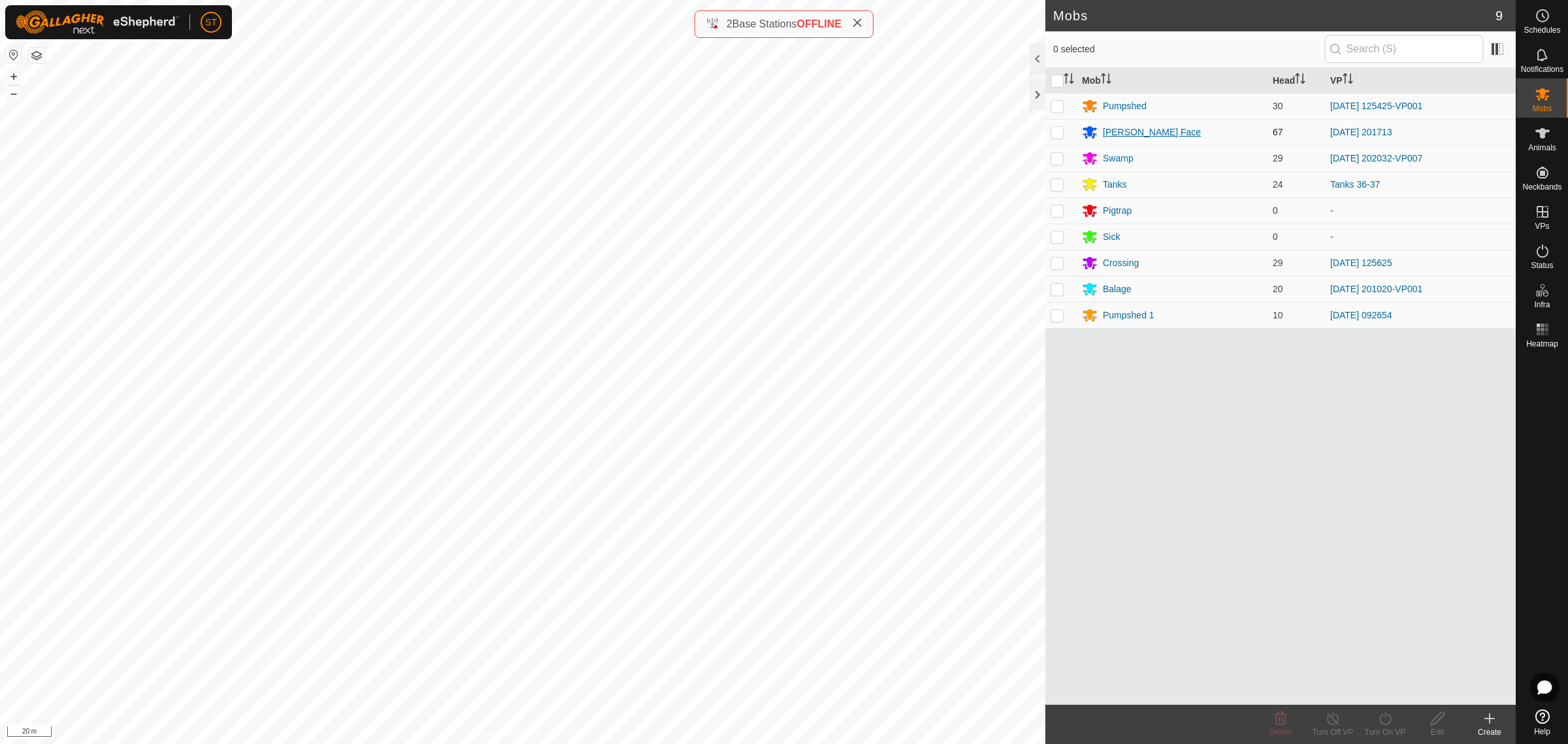
click at [1129, 131] on div "[PERSON_NAME] Face" at bounding box center [1152, 132] width 98 height 14
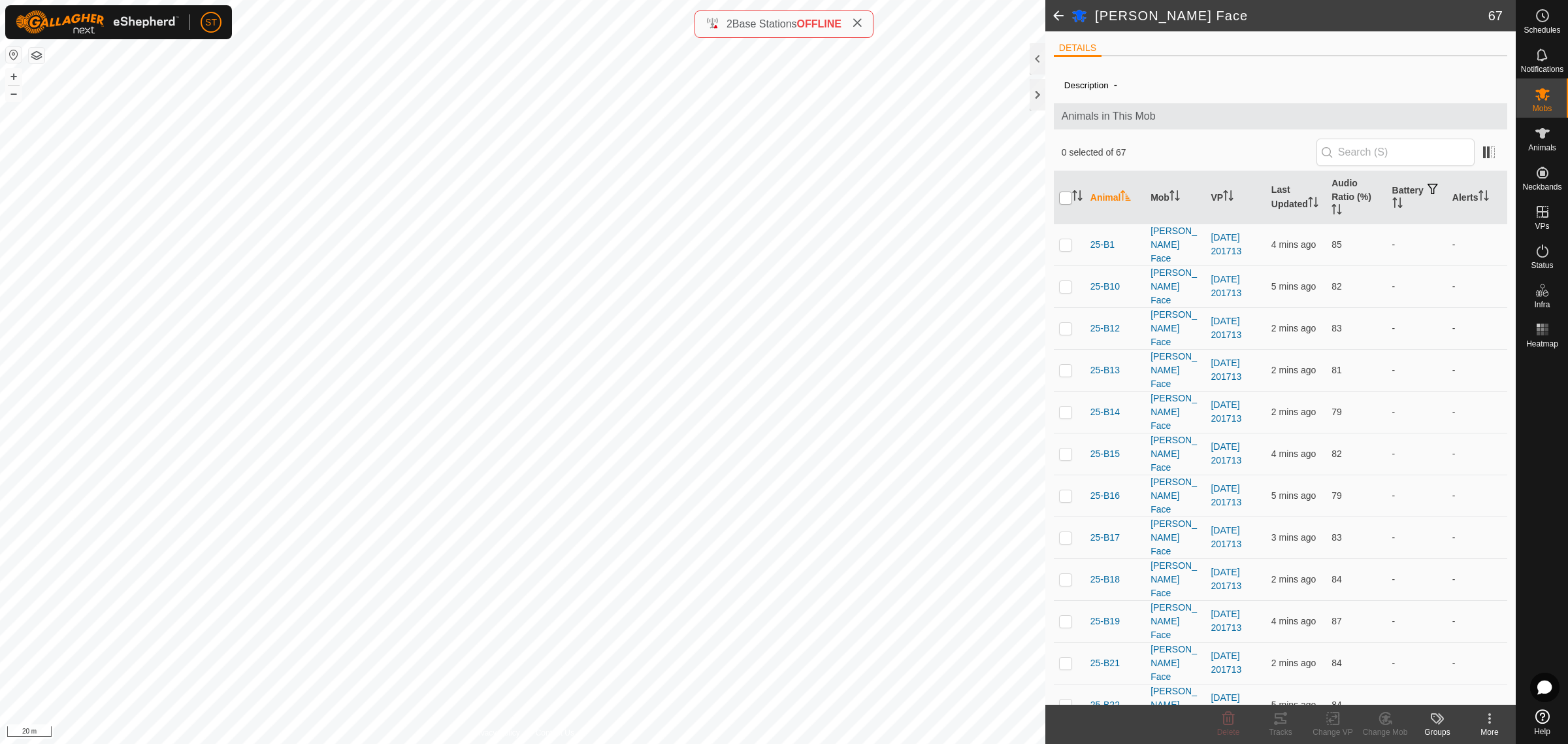
click at [1069, 196] on input "checkbox" at bounding box center [1065, 198] width 13 height 13
checkbox input "true"
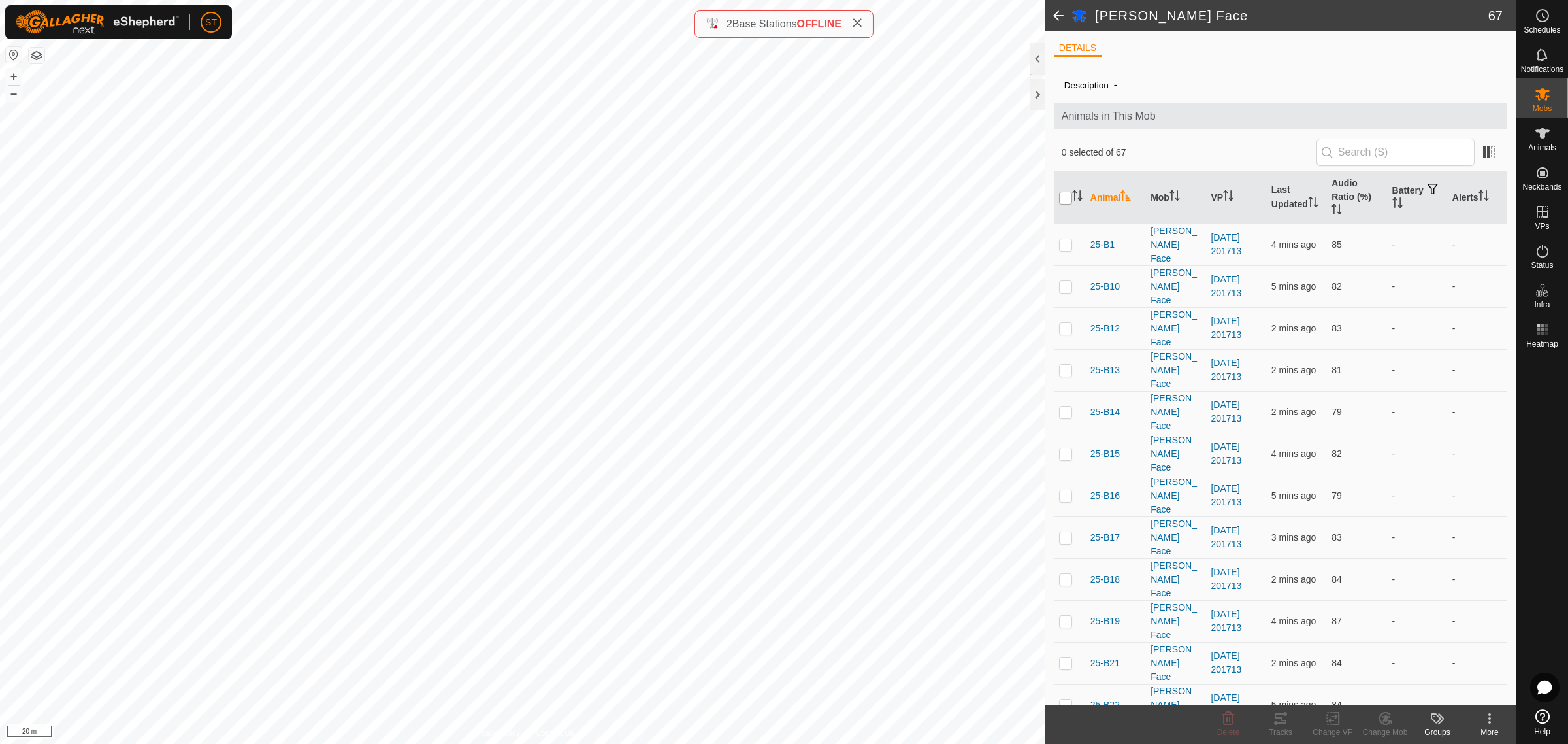
checkbox input "true"
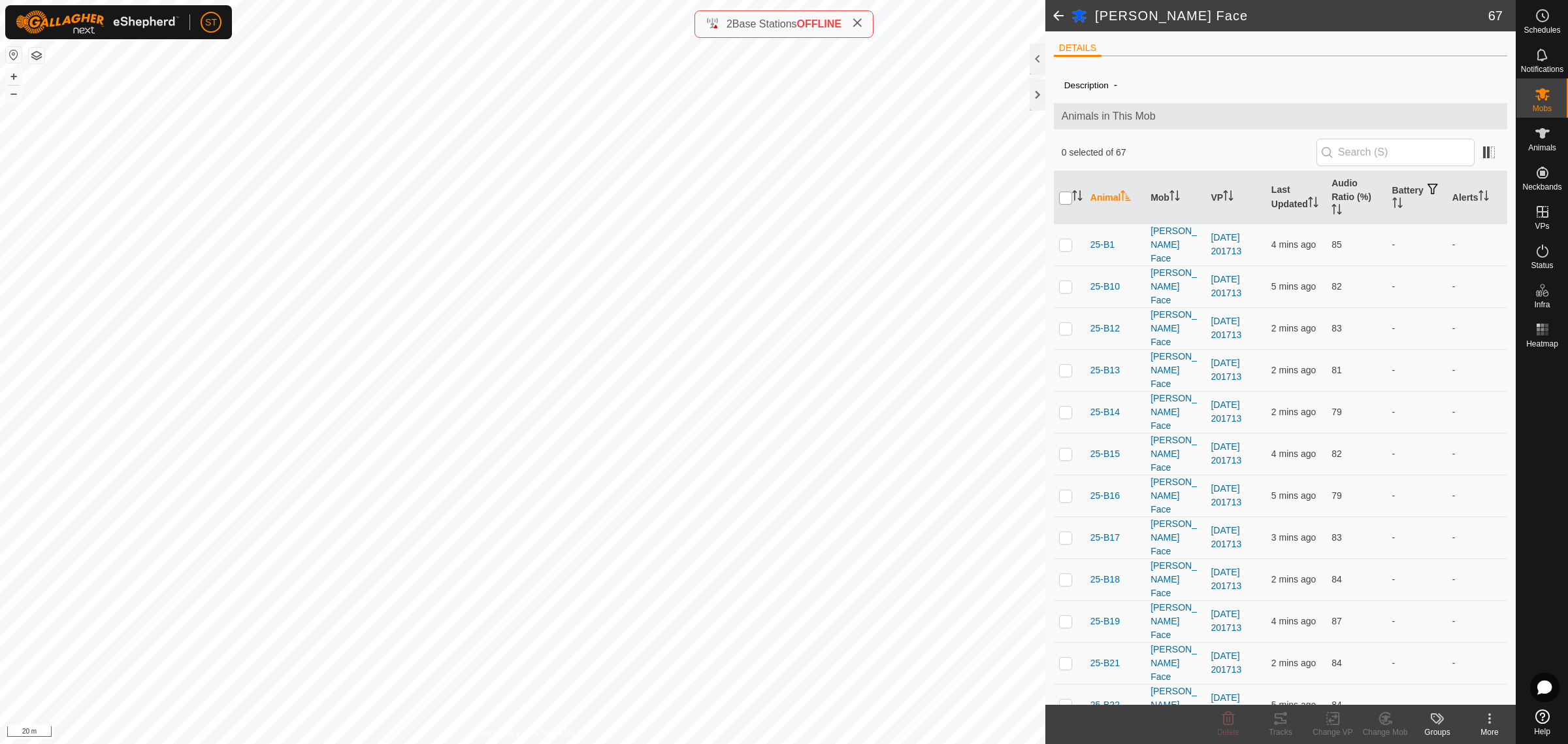
checkbox input "true"
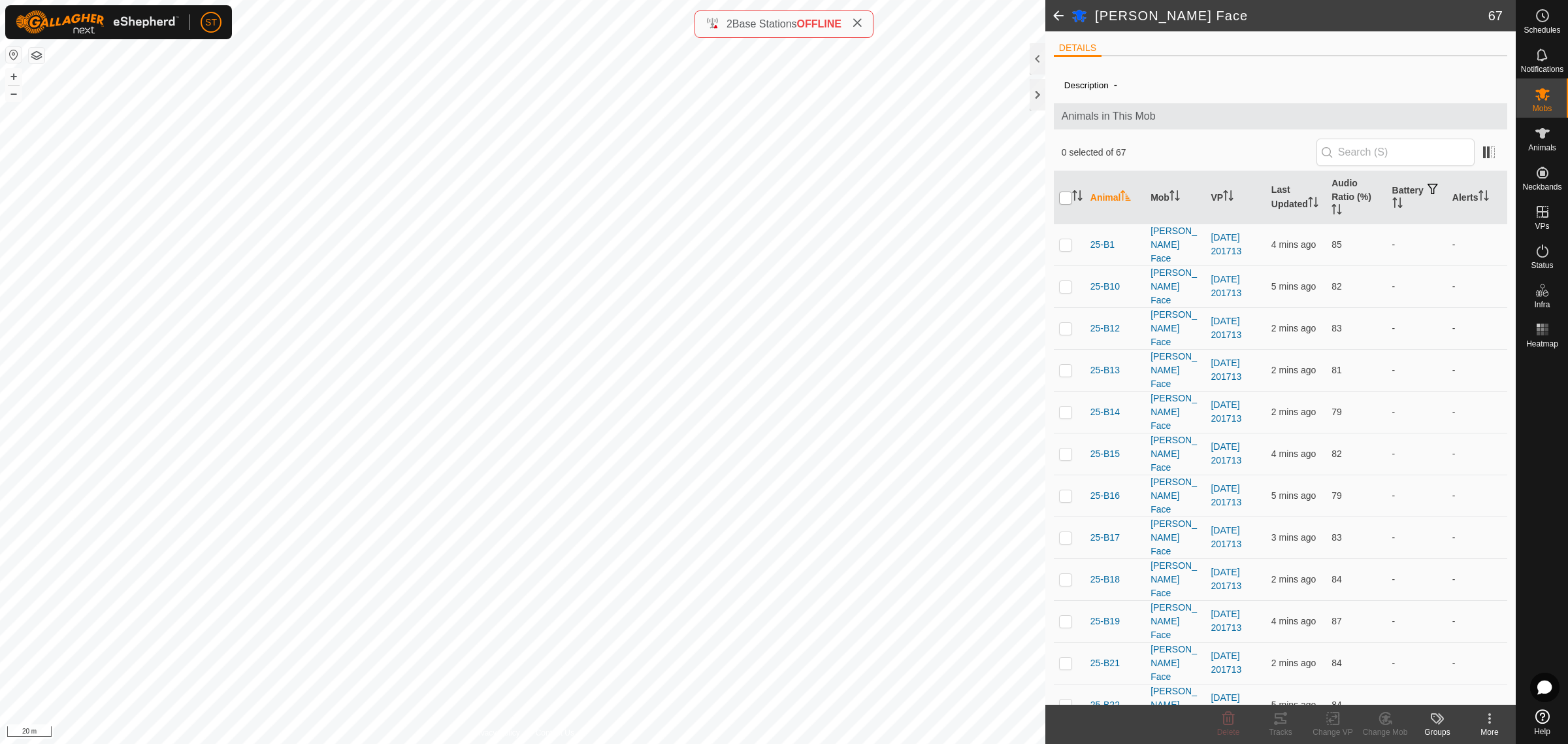
checkbox input "true"
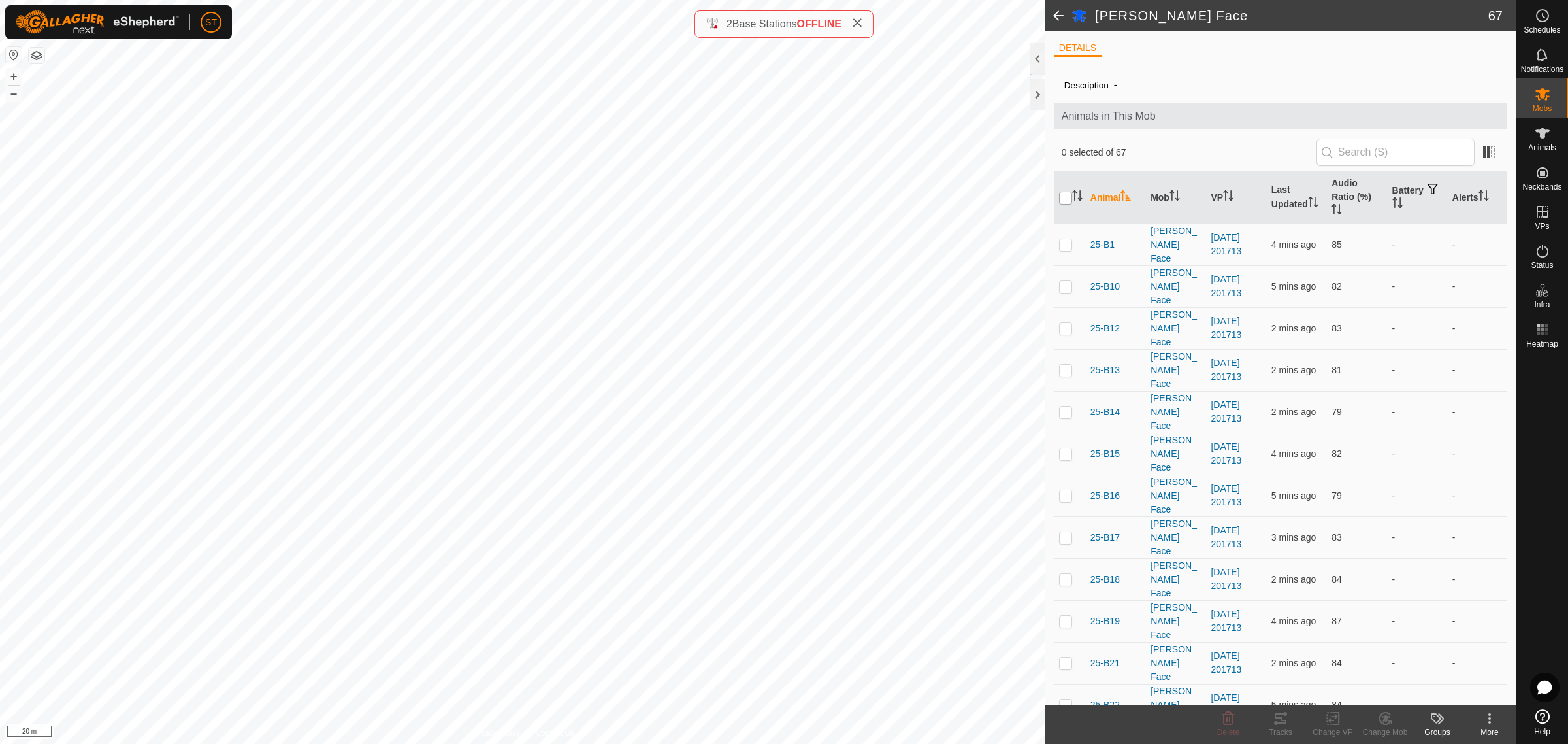
checkbox input "true"
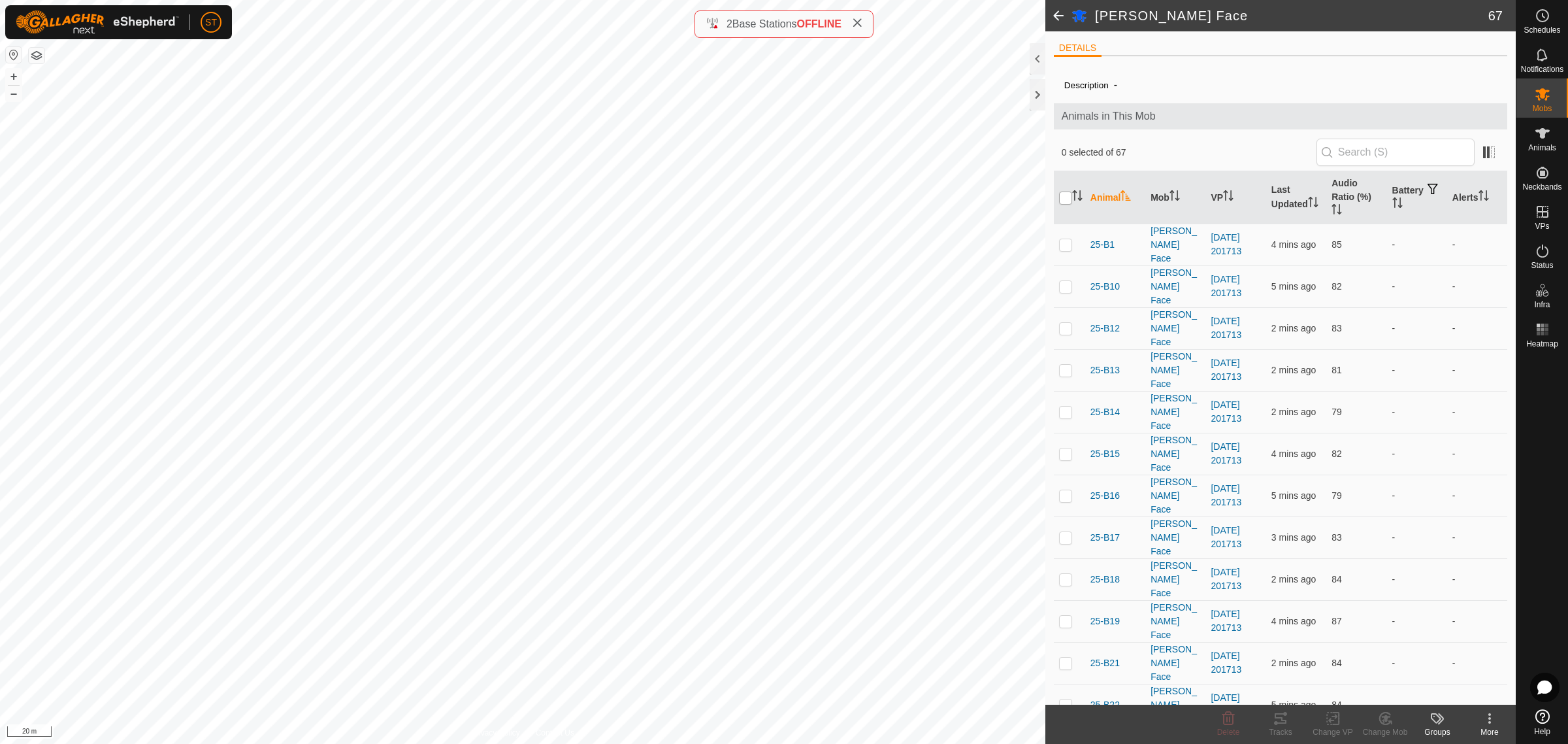
checkbox input "true"
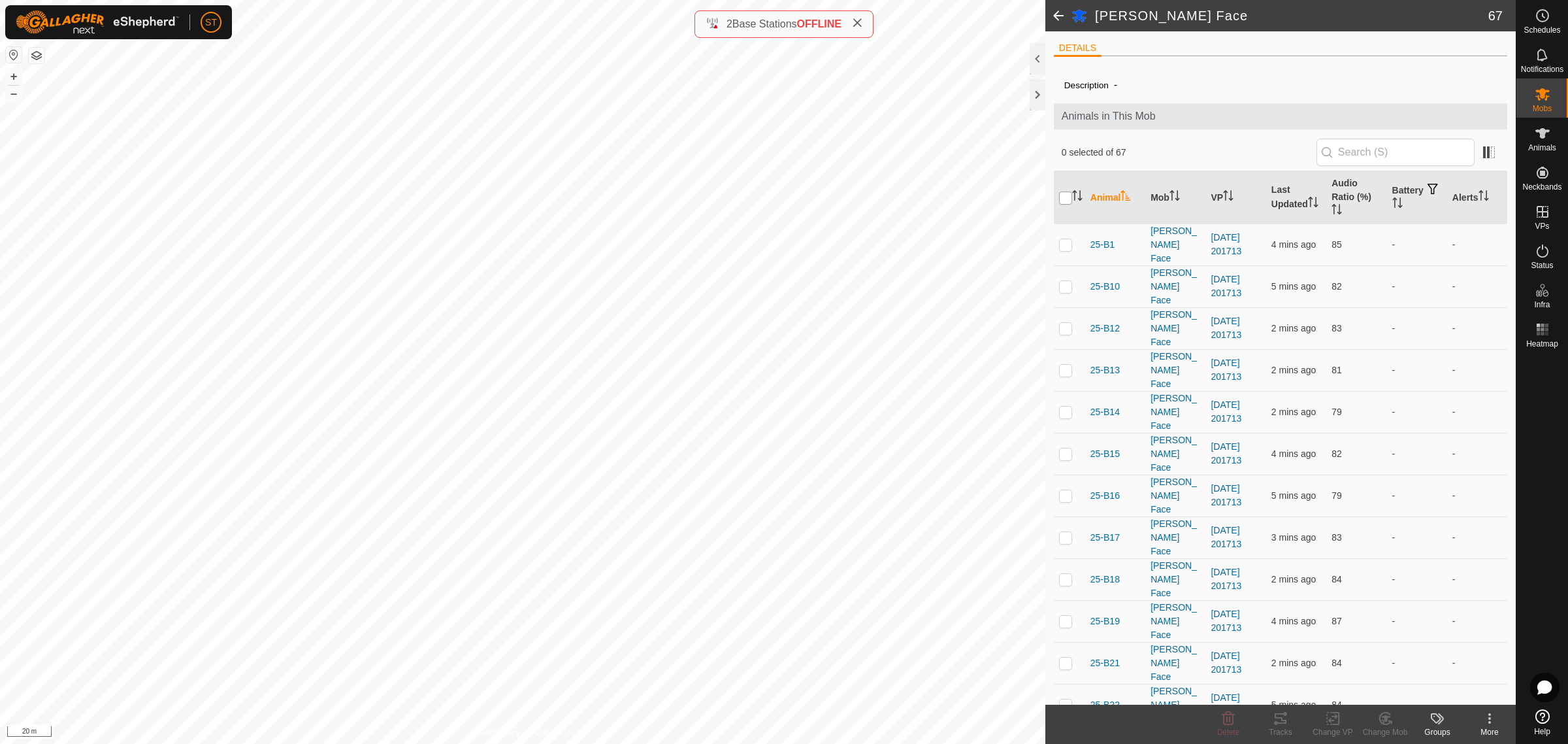
checkbox input "true"
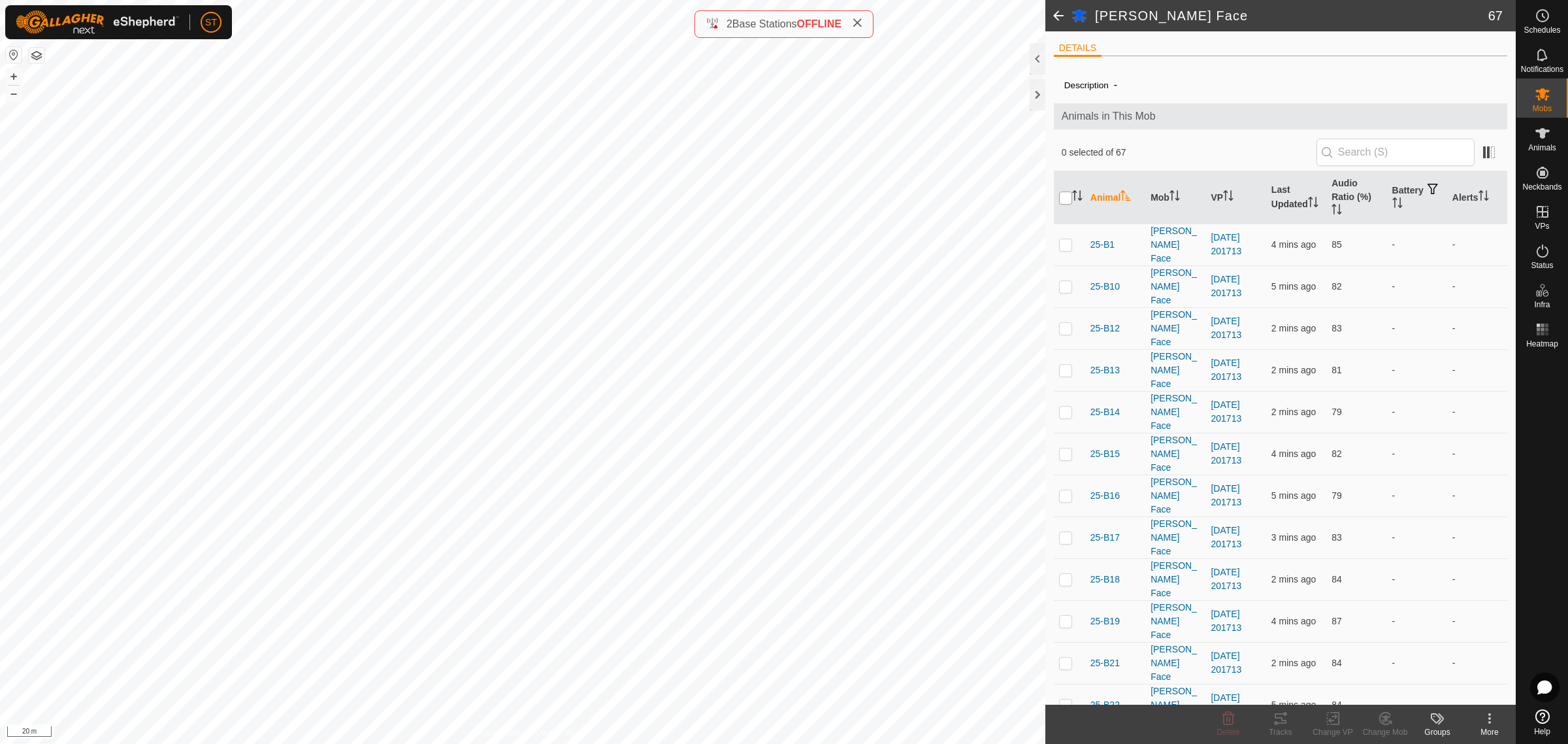
checkbox input "true"
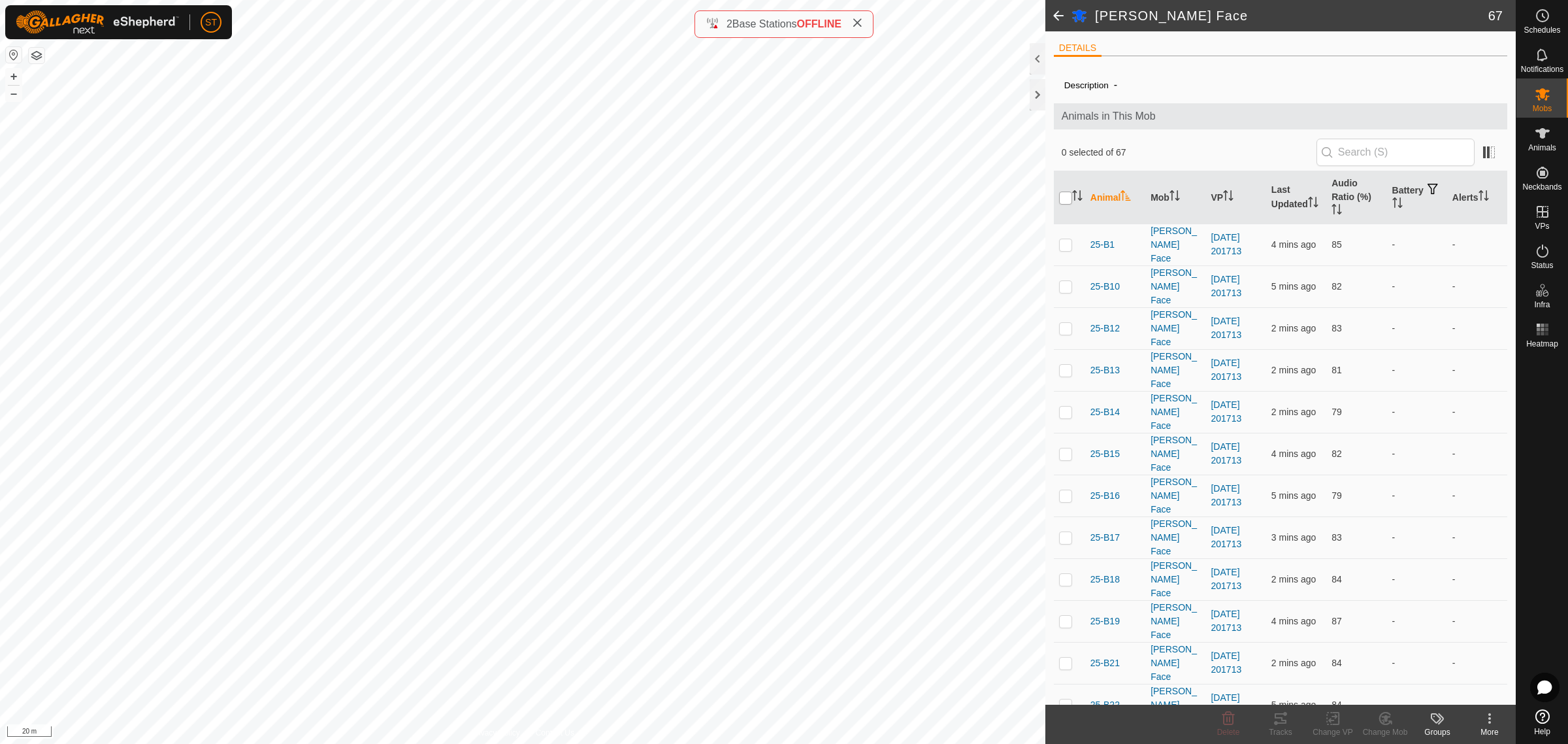
checkbox input "true"
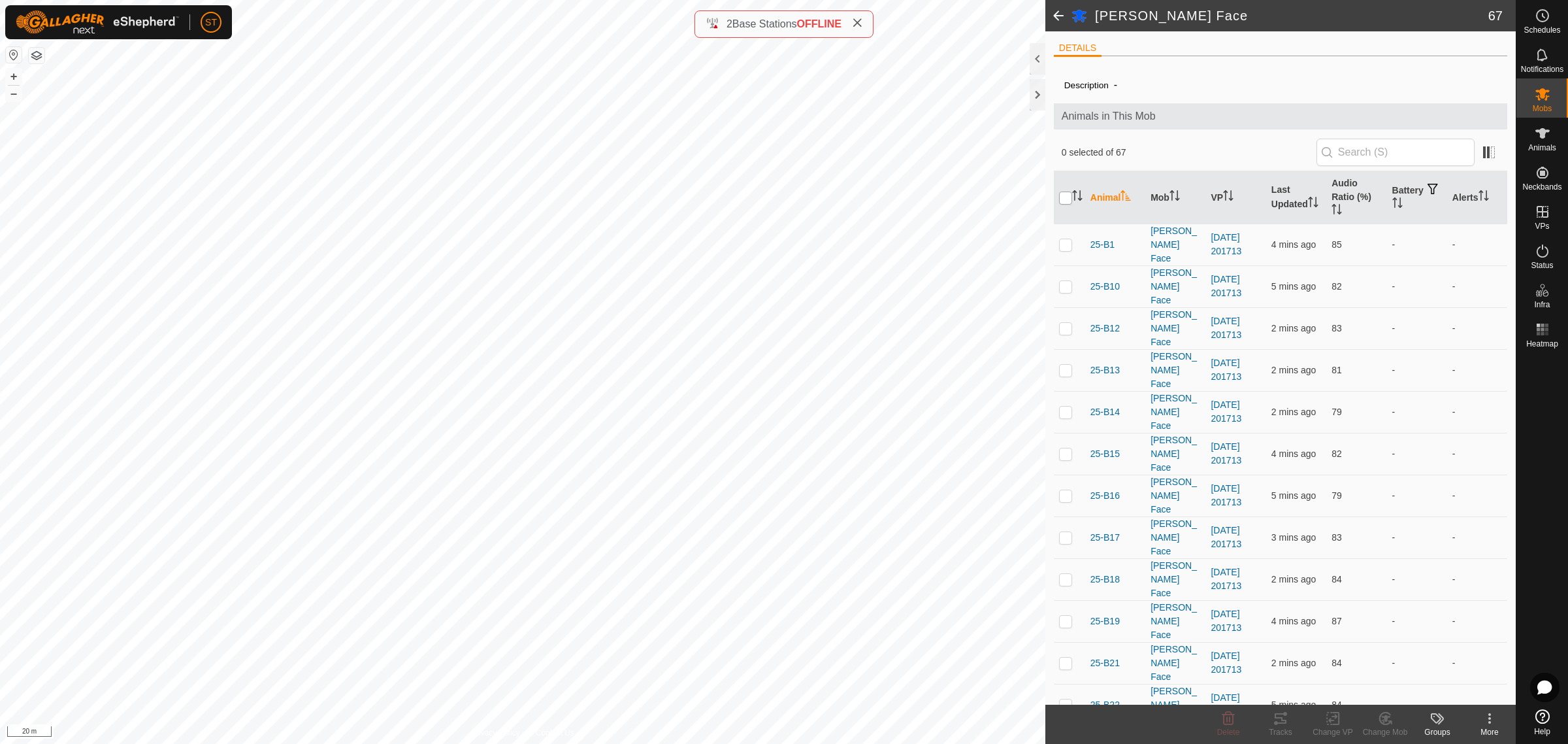
checkbox input "true"
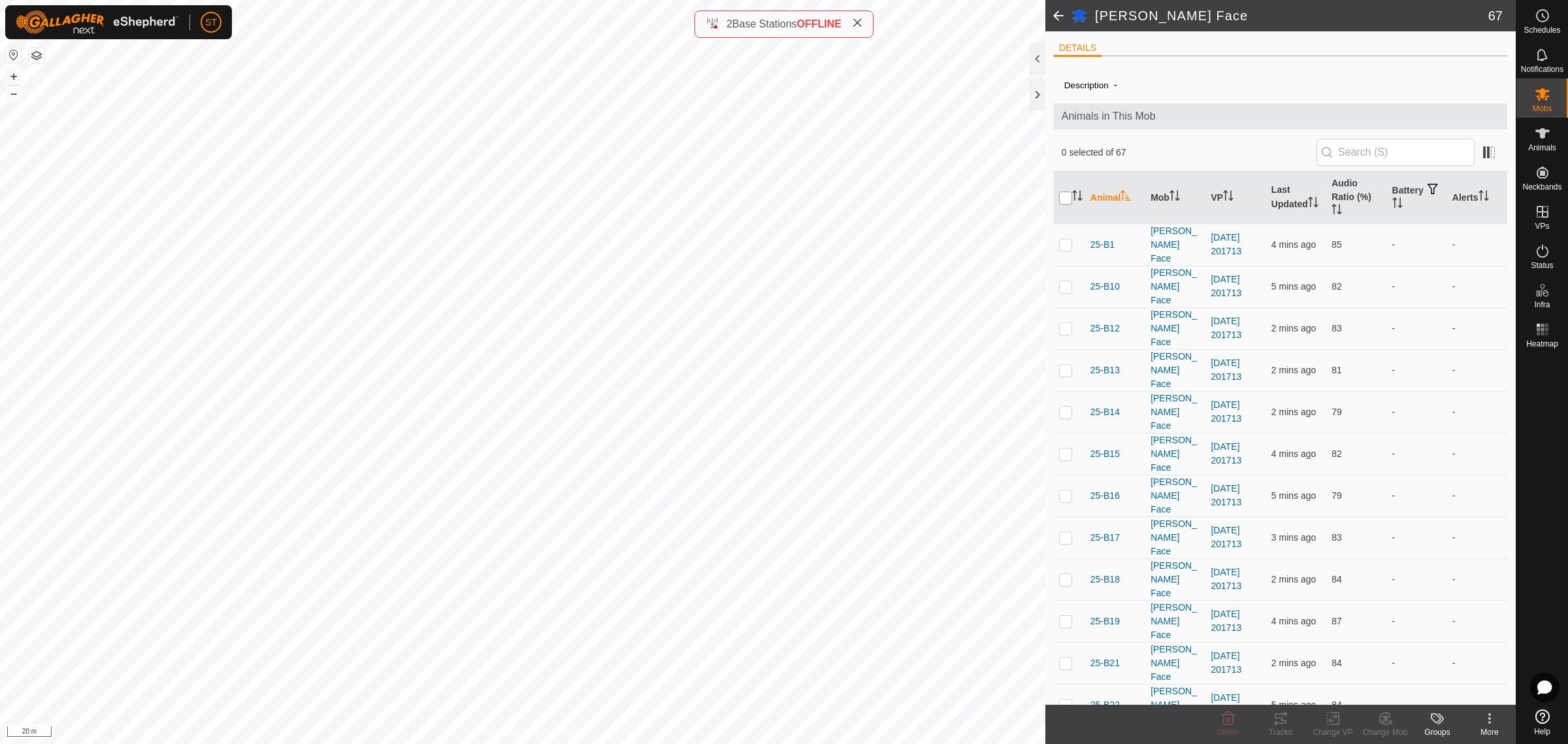
checkbox input "true"
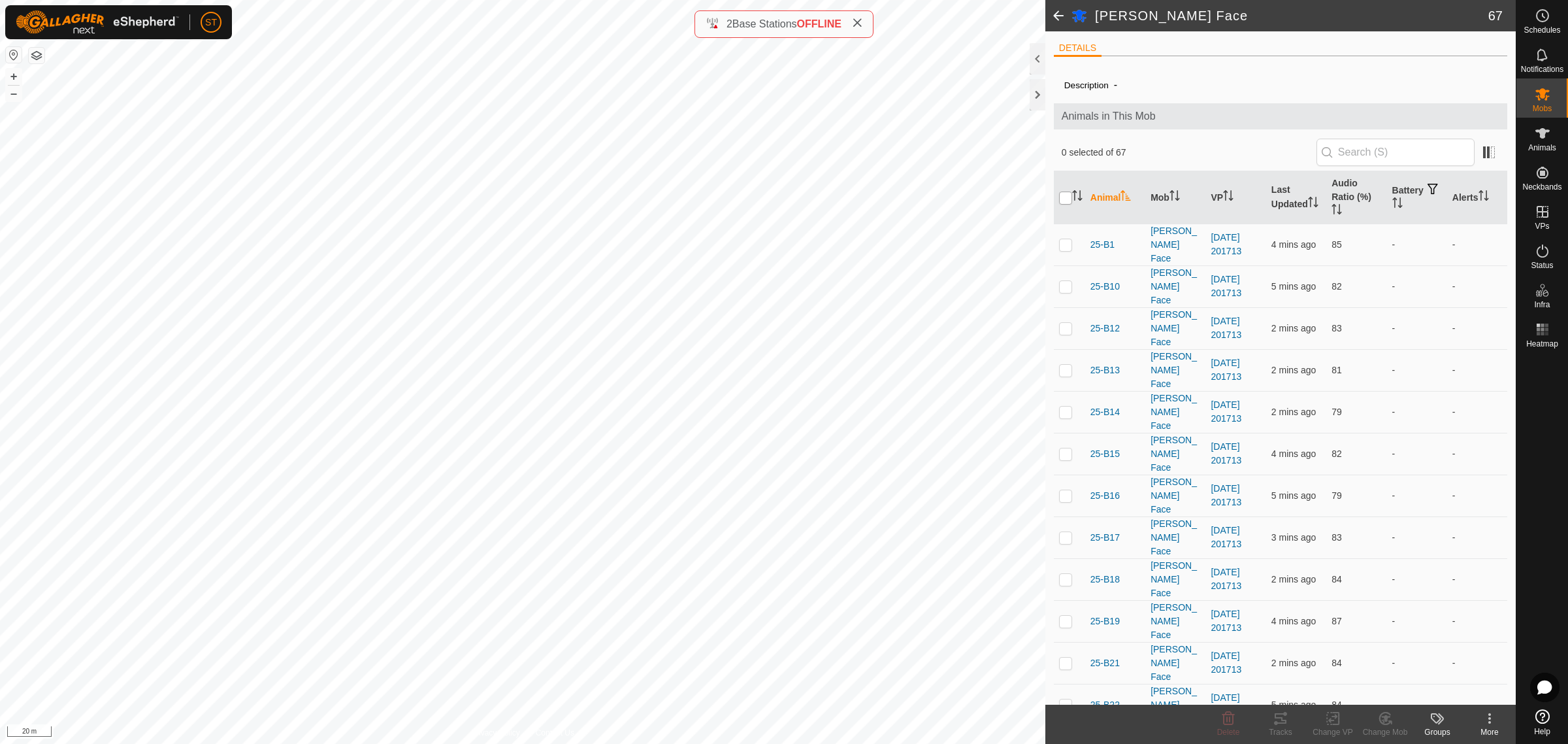
checkbox input "true"
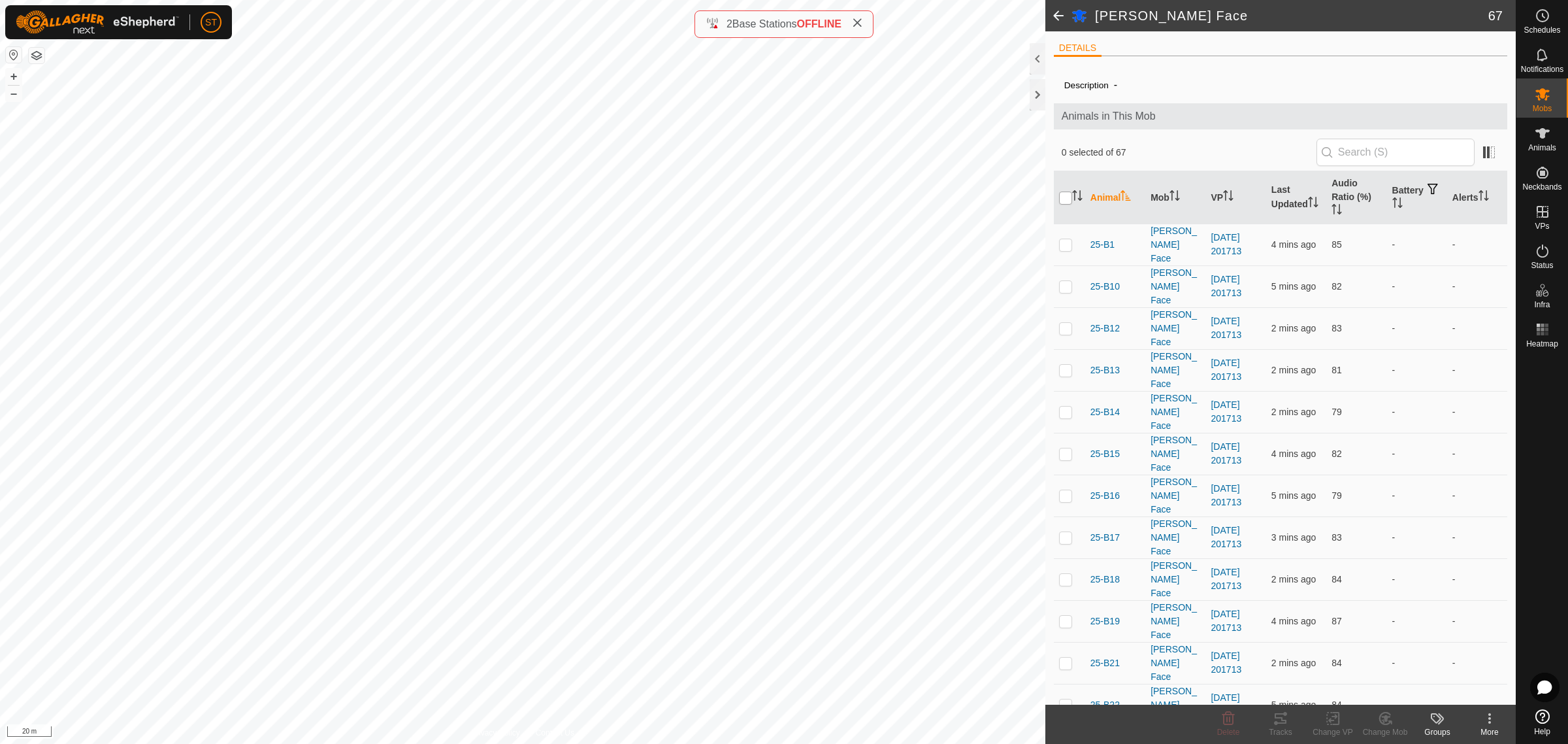
checkbox input "true"
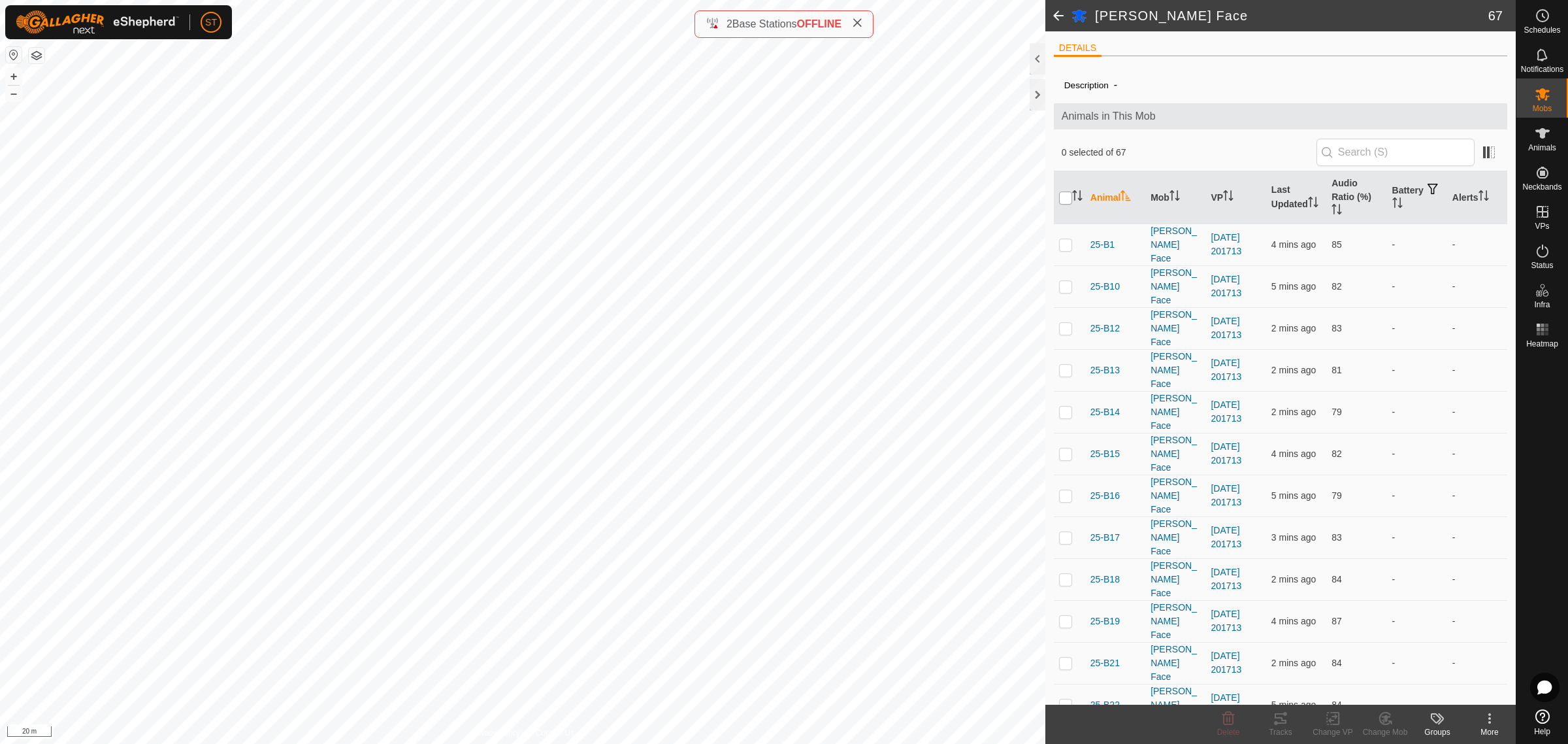
checkbox input "true"
click at [1332, 723] on icon at bounding box center [1333, 718] width 16 height 16
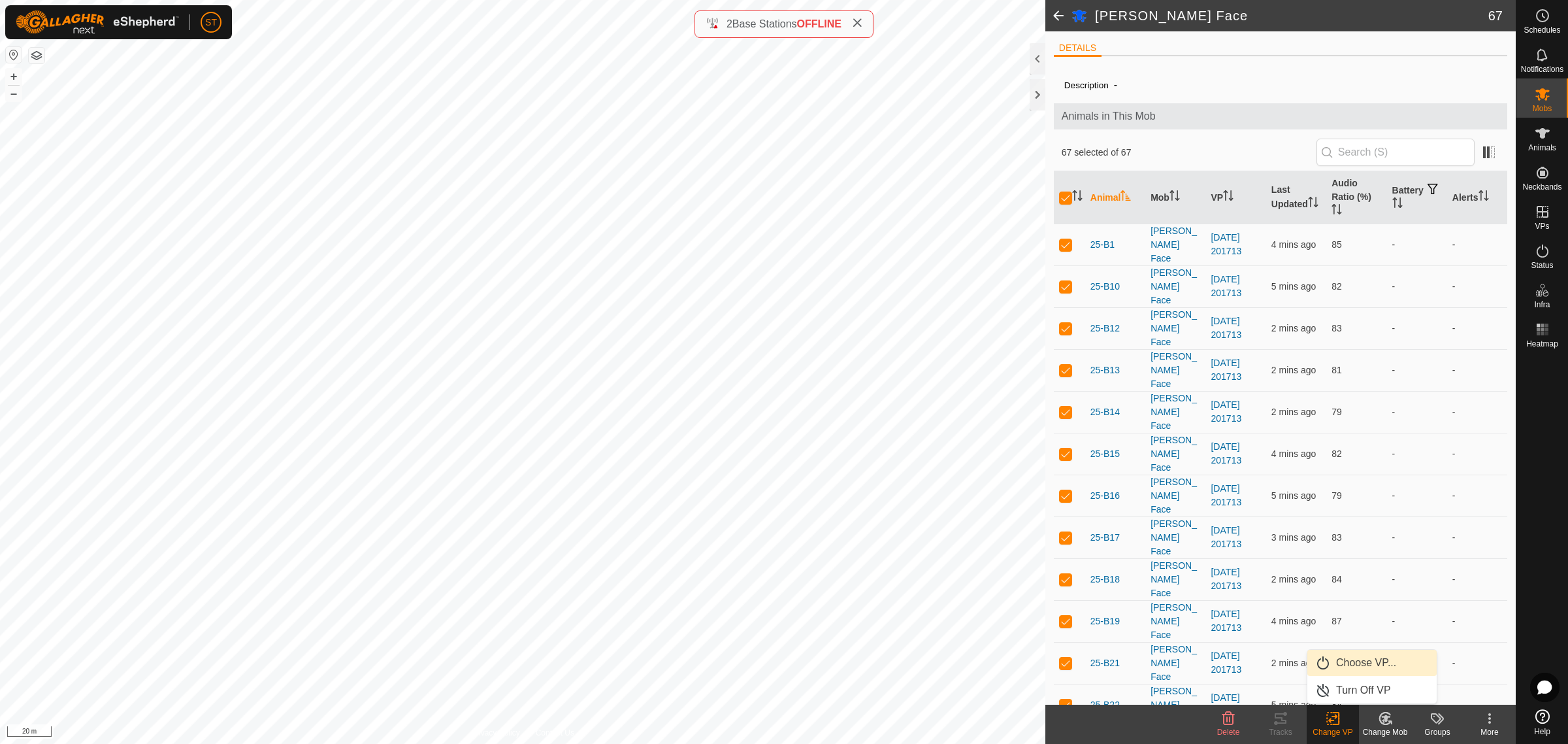
click at [1363, 665] on link "Choose VP..." at bounding box center [1372, 662] width 129 height 26
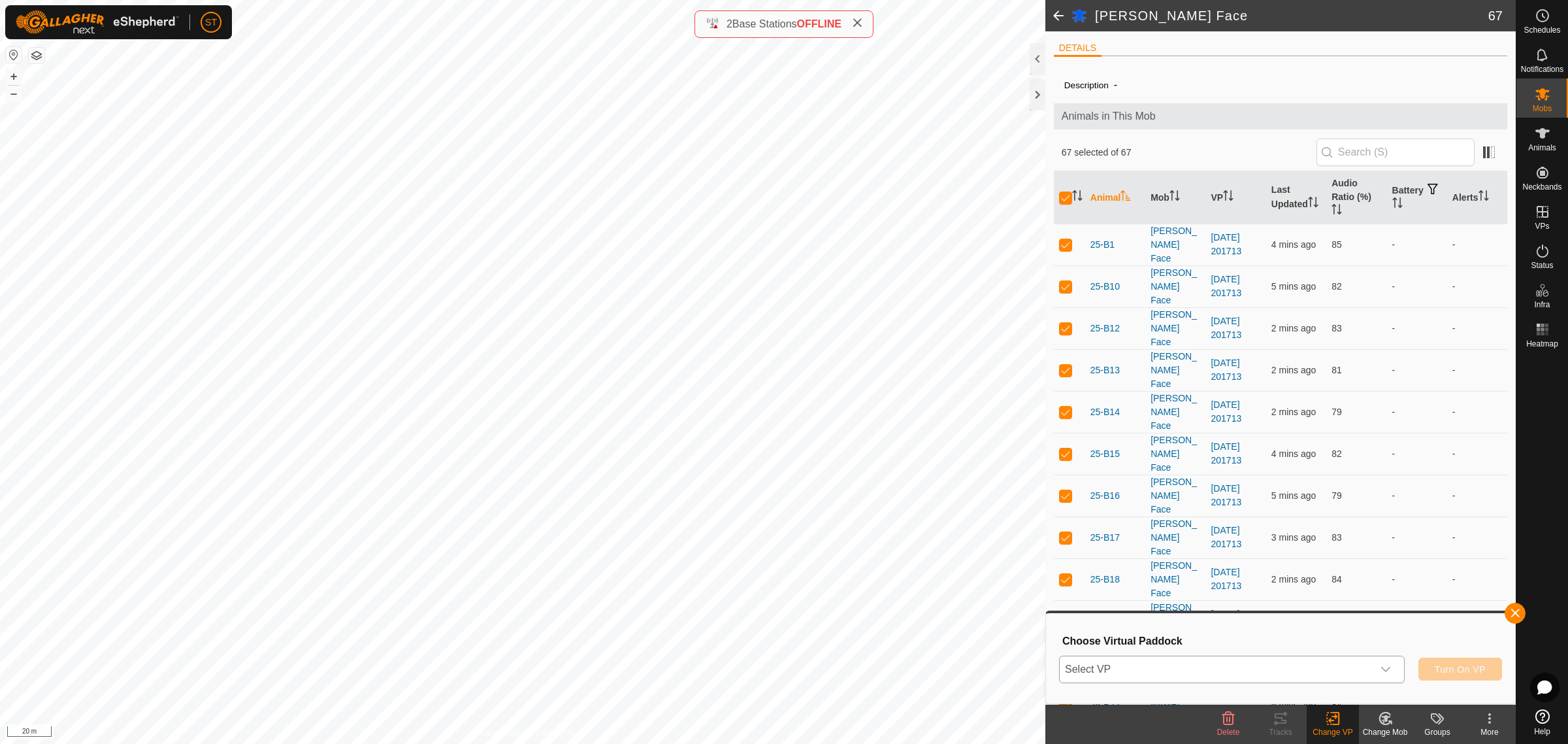
click at [1390, 670] on icon "dropdown trigger" at bounding box center [1386, 669] width 11 height 11
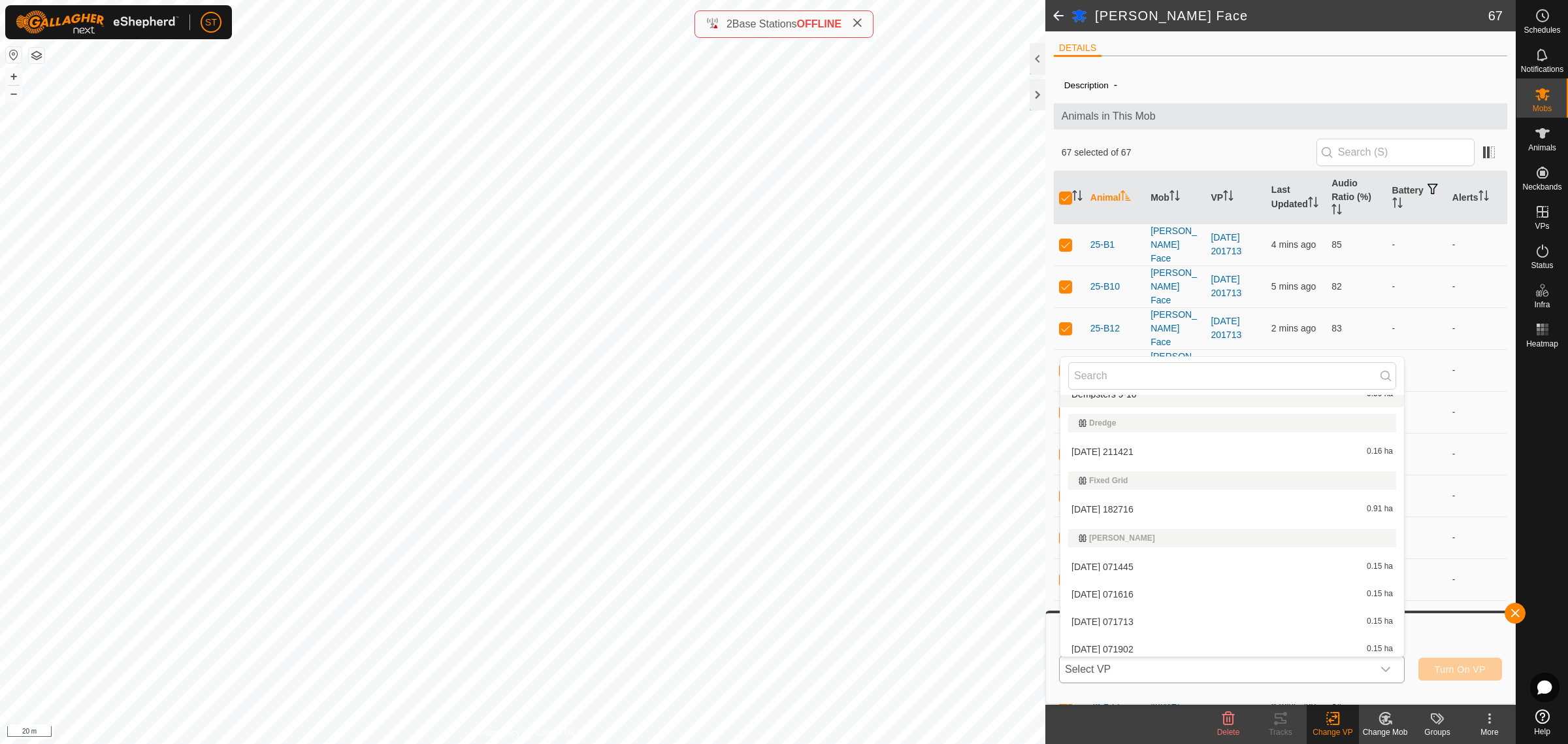
scroll to position [6353, 0]
click at [1117, 502] on li "[DATE] 182716 0.91 ha" at bounding box center [1232, 508] width 344 height 26
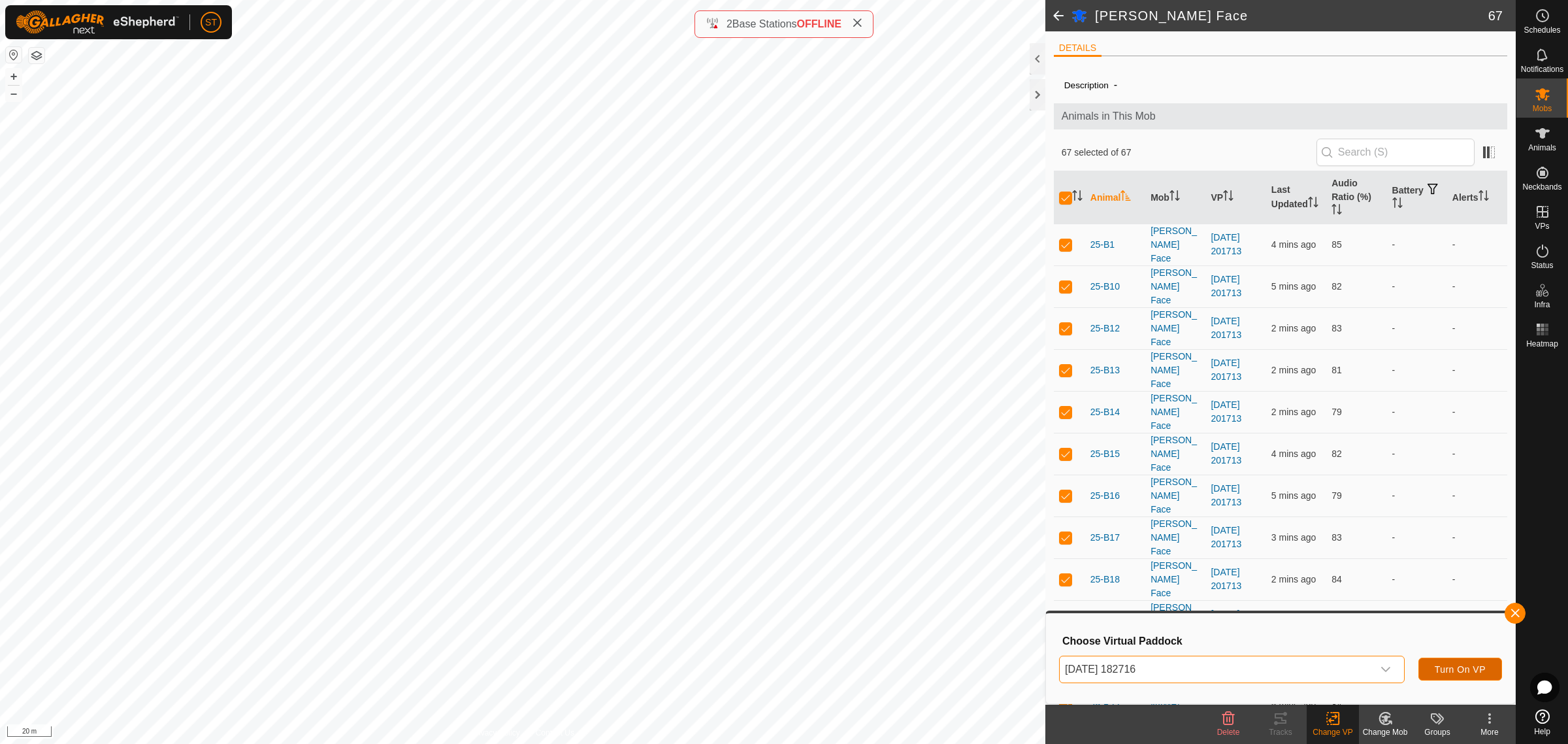
click at [1446, 665] on span "Turn On VP" at bounding box center [1460, 669] width 51 height 11
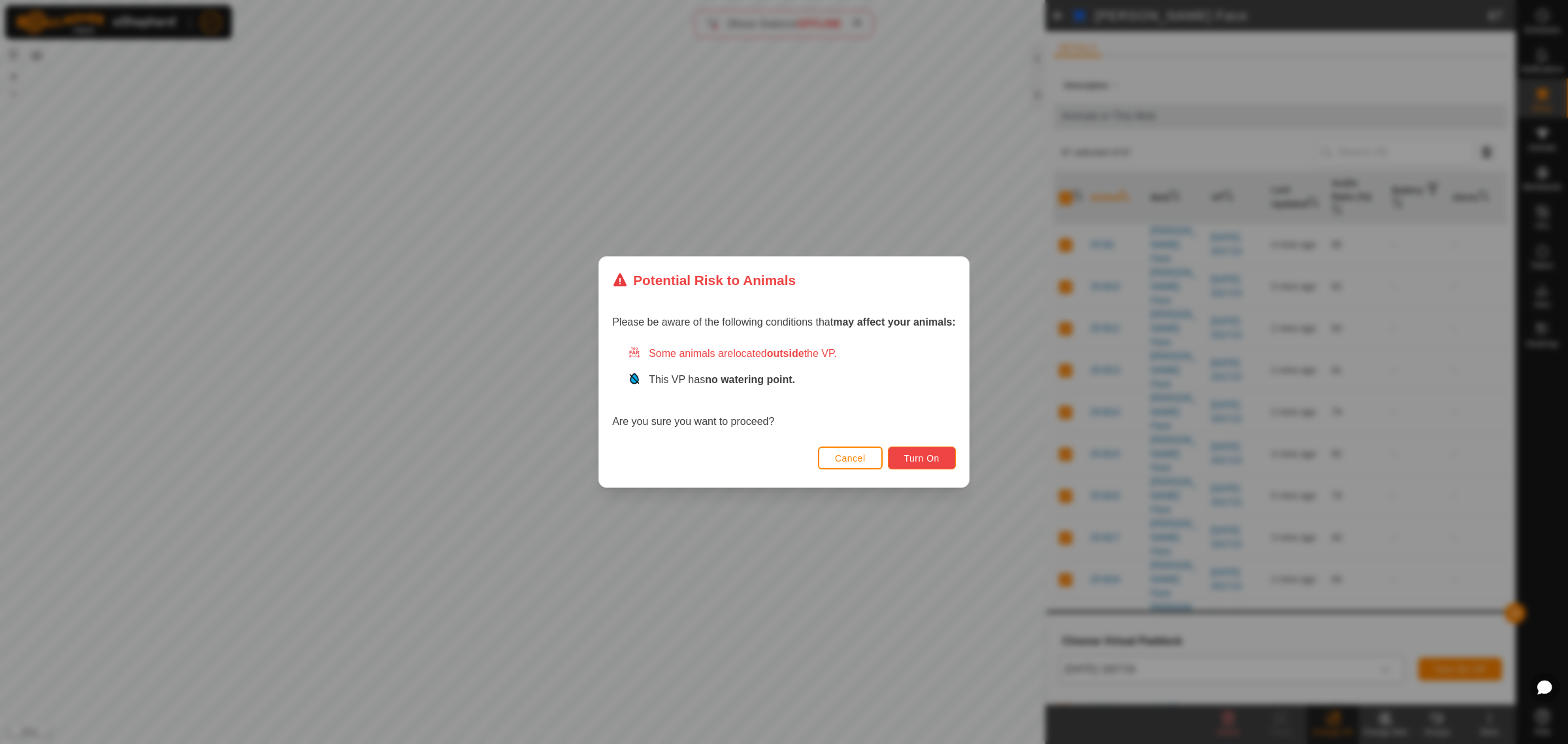
click at [910, 459] on span "Turn On" at bounding box center [922, 458] width 35 height 11
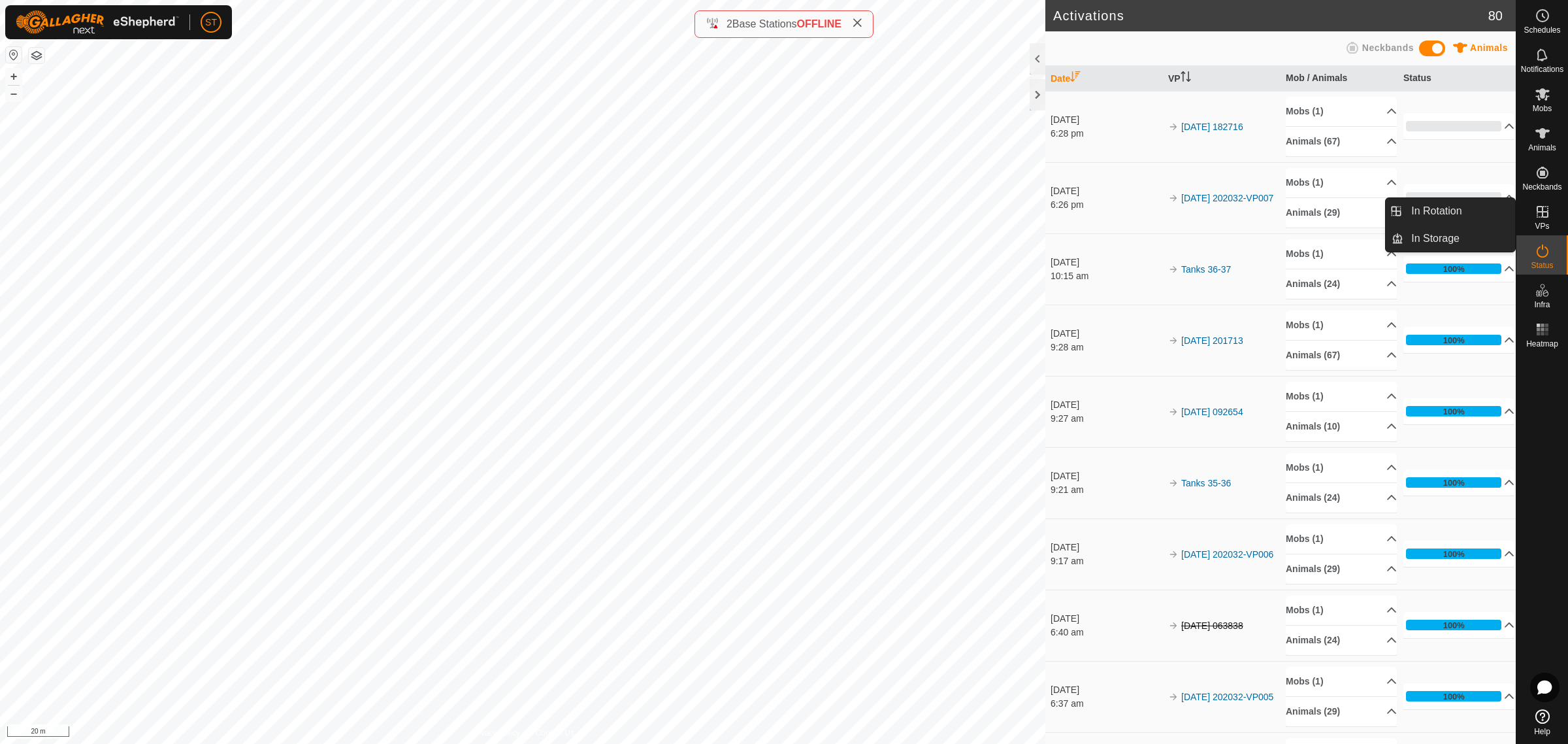
click at [1543, 217] on icon at bounding box center [1542, 211] width 11 height 11
click at [1436, 207] on link "In Rotation" at bounding box center [1460, 211] width 112 height 26
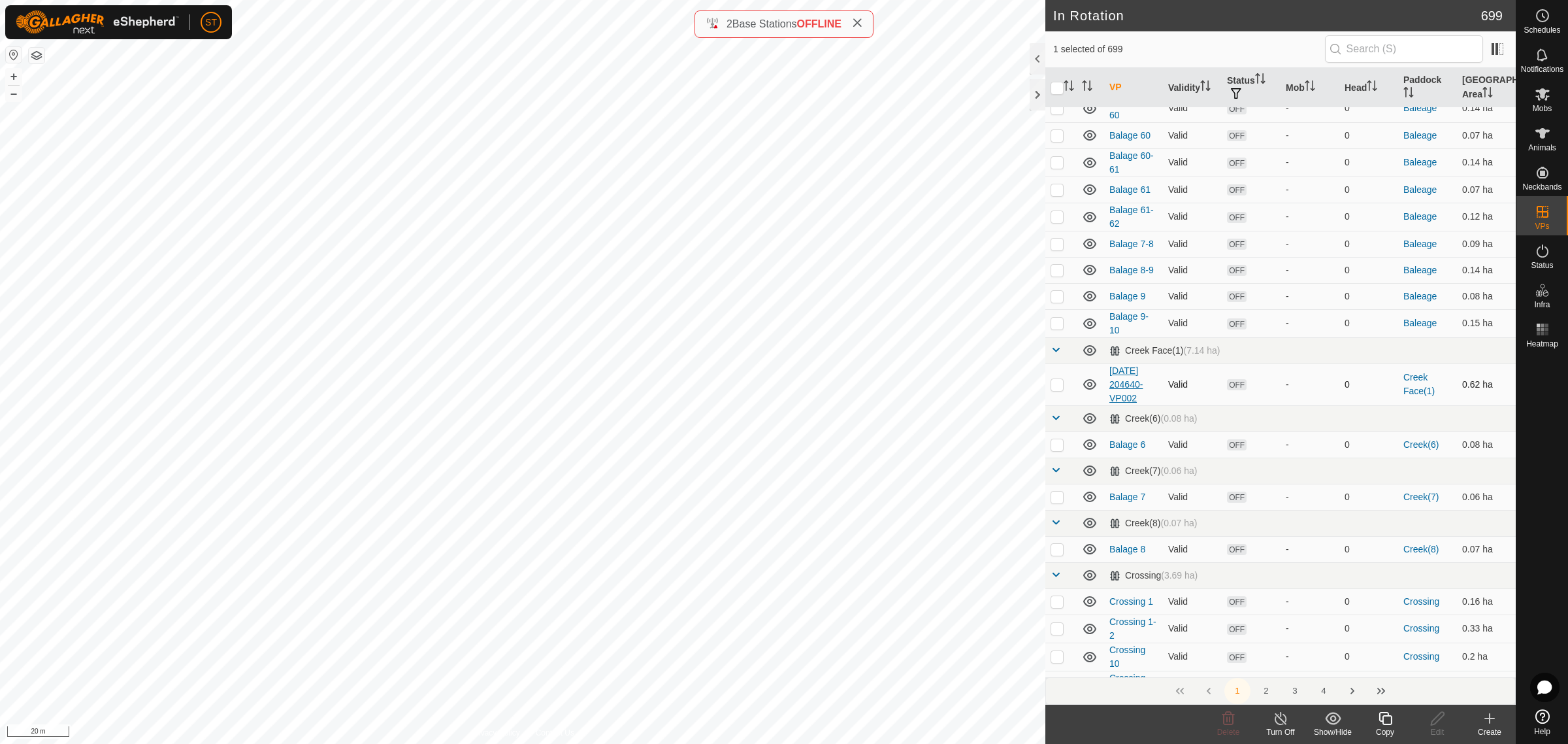
scroll to position [3023, 0]
